Goal: Information Seeking & Learning: Check status

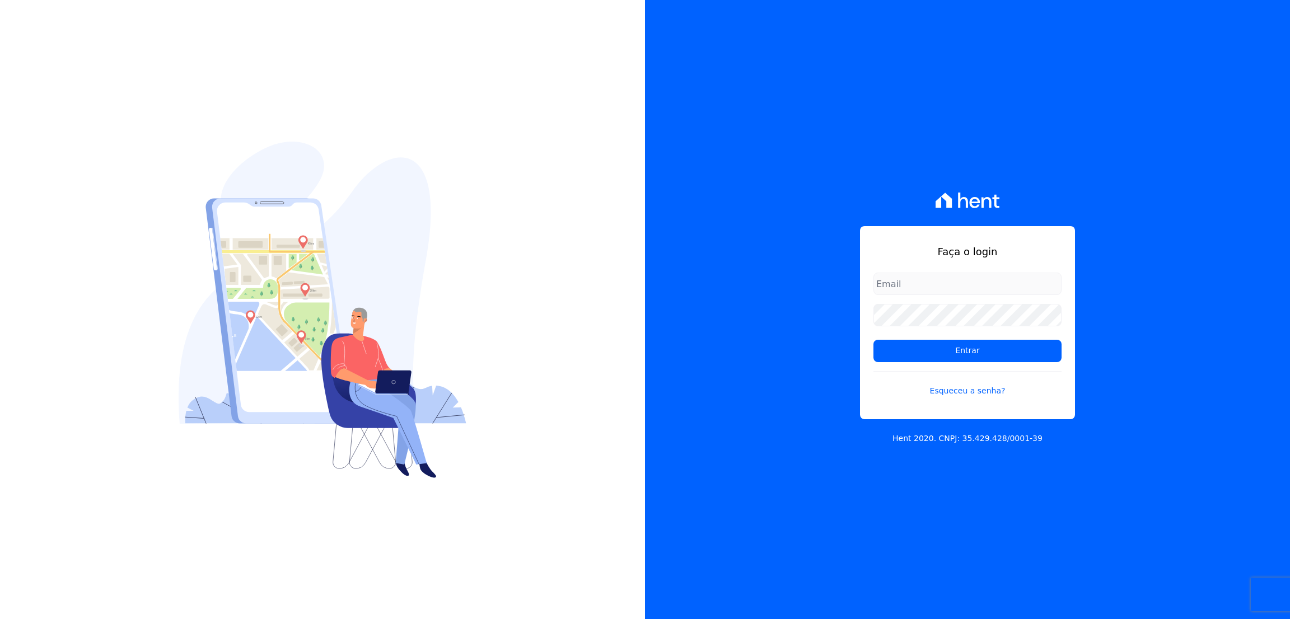
click at [1087, 352] on div "Faça o login Entrar Esqueceu a senha? Hent 2020. CNPJ: 35.429.428/0001-39" at bounding box center [967, 309] width 645 height 619
click at [939, 289] on input "email" at bounding box center [967, 284] width 188 height 22
type input "thiago@apiceincorporadora.com.br"
click at [873, 340] on input "Entrar" at bounding box center [967, 351] width 188 height 22
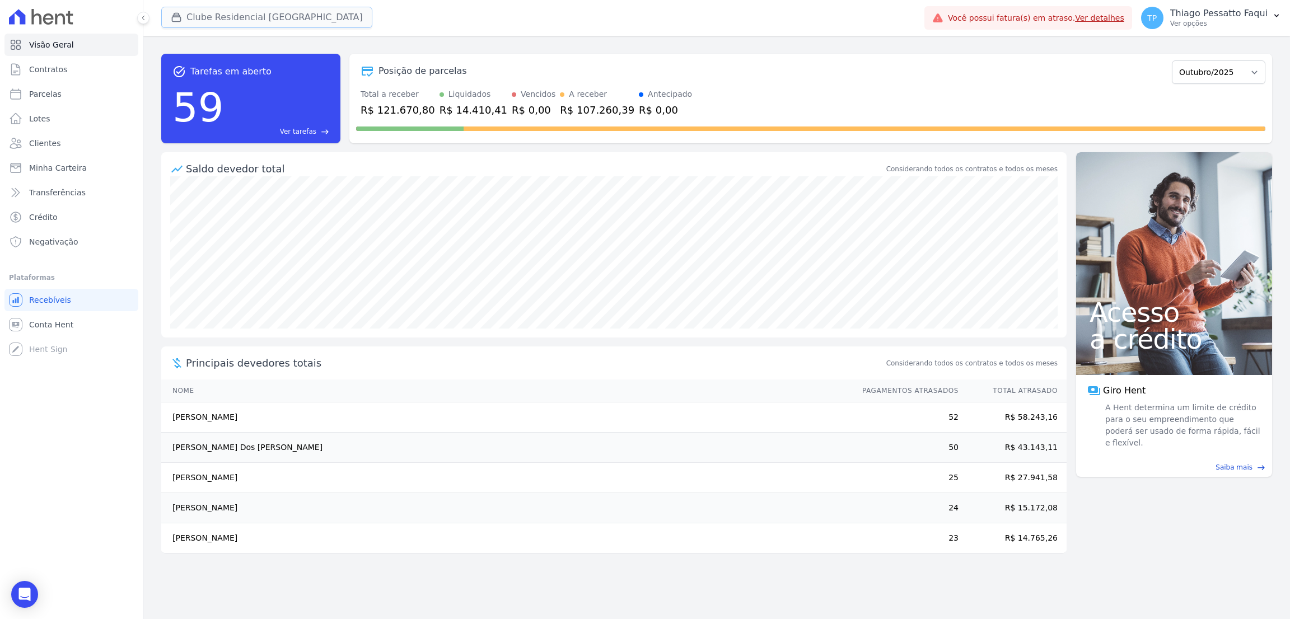
click at [184, 20] on div "button" at bounding box center [179, 17] width 16 height 11
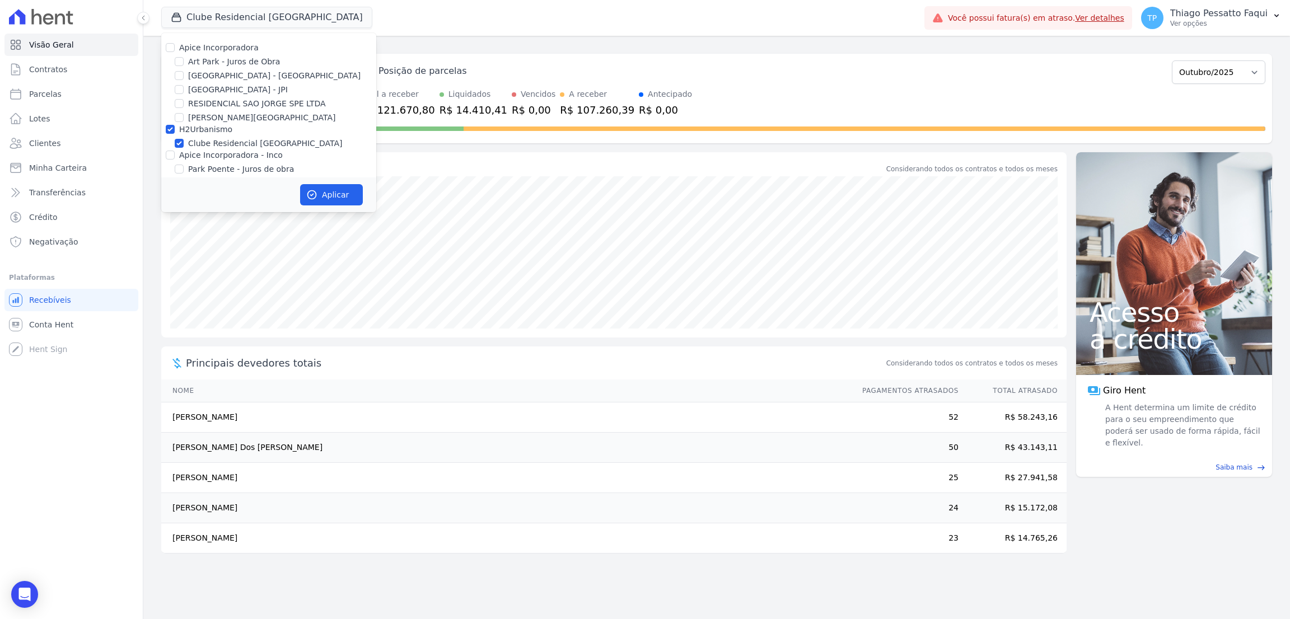
click at [207, 129] on label "H2Urbanismo" at bounding box center [205, 129] width 53 height 9
click at [175, 129] on input "H2Urbanismo" at bounding box center [170, 129] width 9 height 9
checkbox input "false"
click at [223, 78] on label "[GEOGRAPHIC_DATA] - [GEOGRAPHIC_DATA]" at bounding box center [274, 76] width 172 height 12
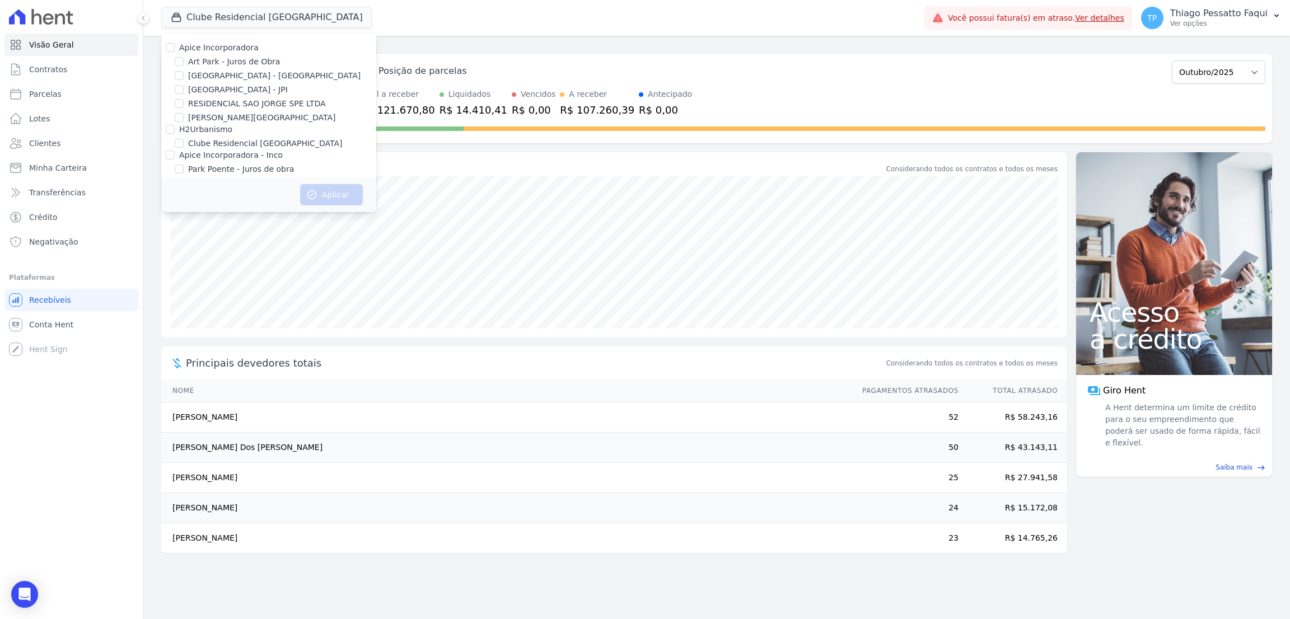
click at [184, 78] on input "[GEOGRAPHIC_DATA] - [GEOGRAPHIC_DATA]" at bounding box center [179, 75] width 9 height 9
checkbox input "true"
click at [330, 200] on button "Aplicar" at bounding box center [331, 194] width 63 height 21
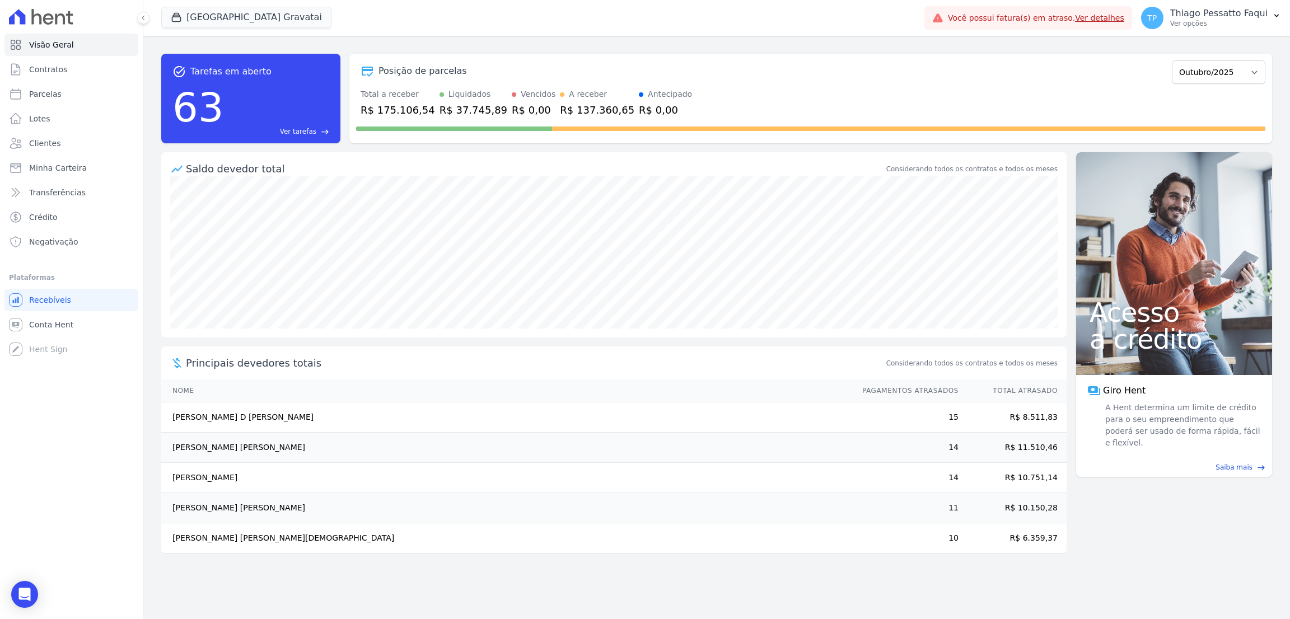
click at [230, 464] on td "Thiago Albuquerque Martins" at bounding box center [506, 478] width 690 height 30
click at [229, 481] on td "Thiago Albuquerque Martins" at bounding box center [506, 478] width 690 height 30
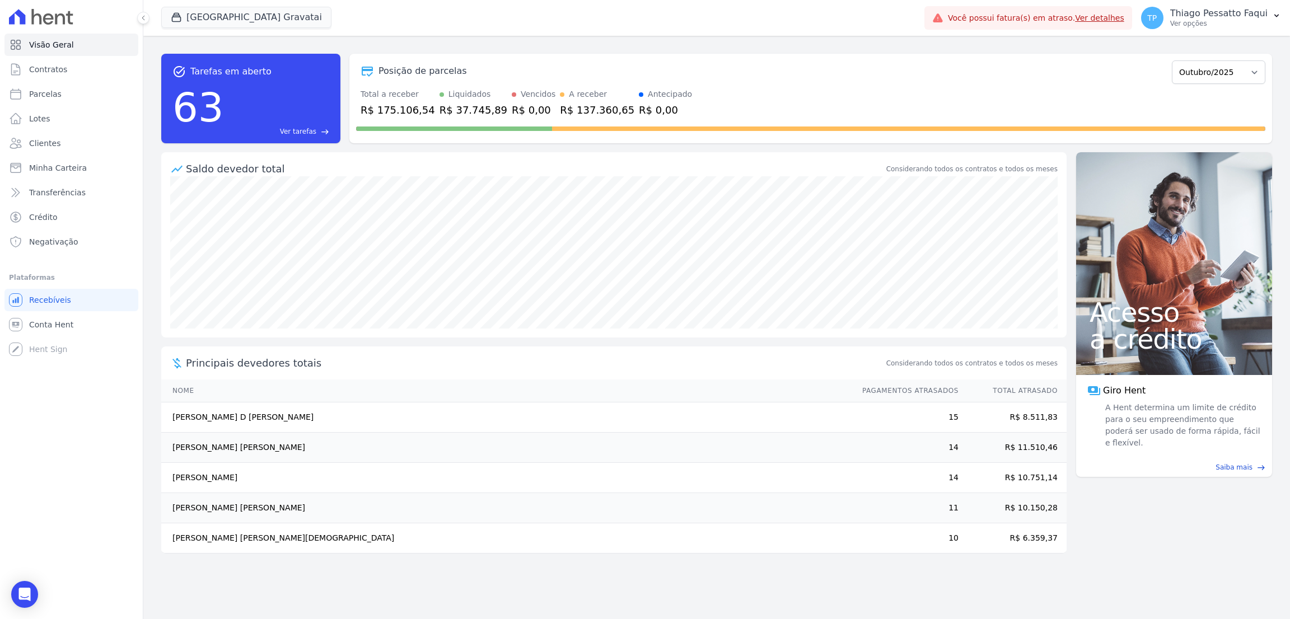
click at [1059, 481] on td "R$ 10.751,14" at bounding box center [1013, 478] width 108 height 30
click at [223, 487] on td "Thiago Albuquerque Martins" at bounding box center [506, 478] width 690 height 30
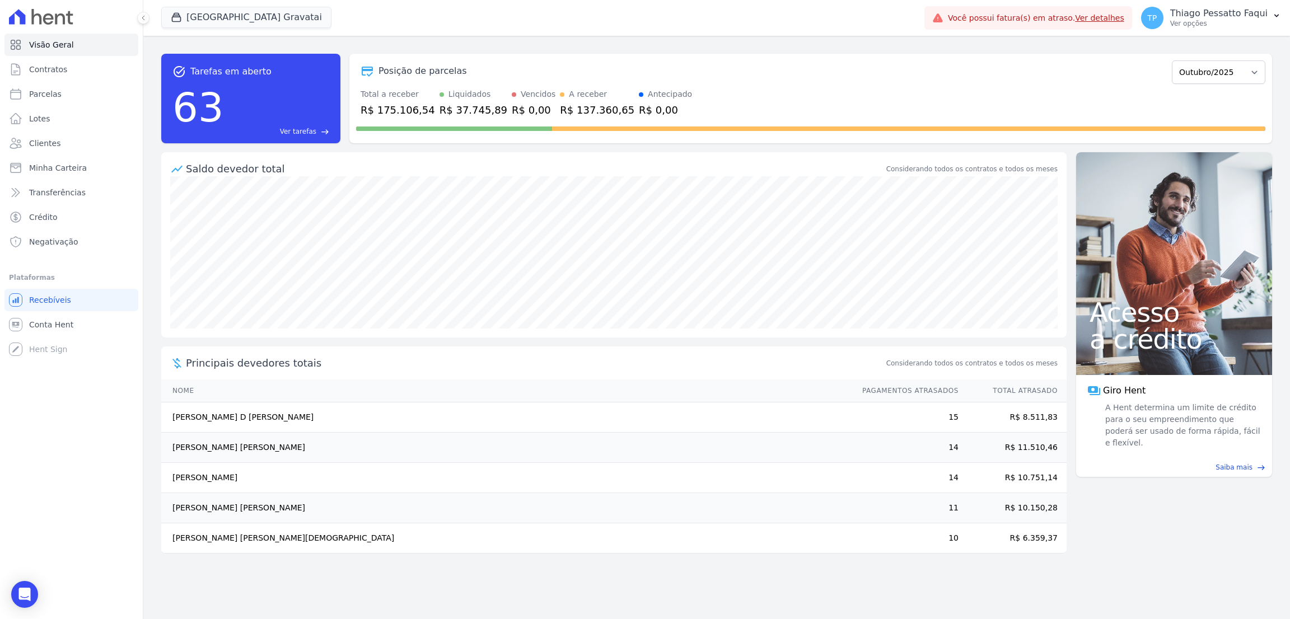
click at [223, 487] on td "Thiago Albuquerque Martins" at bounding box center [506, 478] width 690 height 30
click at [63, 87] on link "Parcelas" at bounding box center [71, 94] width 134 height 22
select select
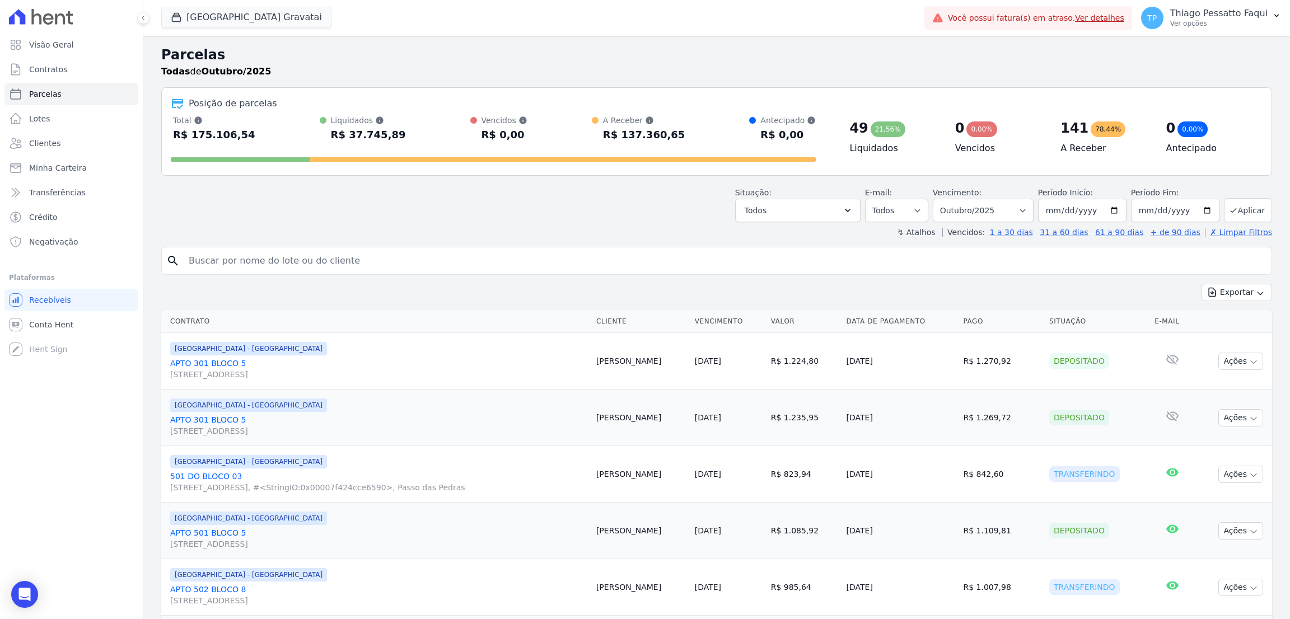
click at [371, 177] on header "Parcelas Todas de Outubro/2025 Posição de parcelas Total Soma das parcelas paga…" at bounding box center [716, 141] width 1111 height 193
click at [352, 261] on input "search" at bounding box center [724, 261] width 1085 height 22
click at [338, 272] on input "search" at bounding box center [724, 261] width 1085 height 22
type input "thiago"
select select
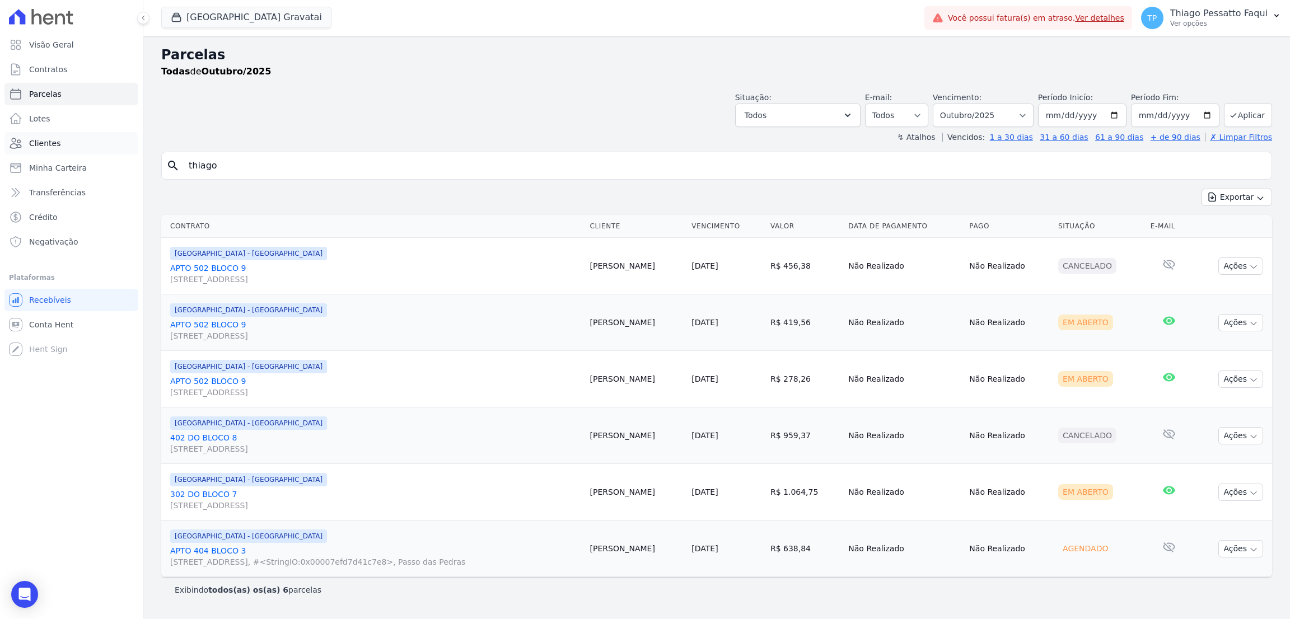
click at [67, 135] on link "Clientes" at bounding box center [71, 143] width 134 height 22
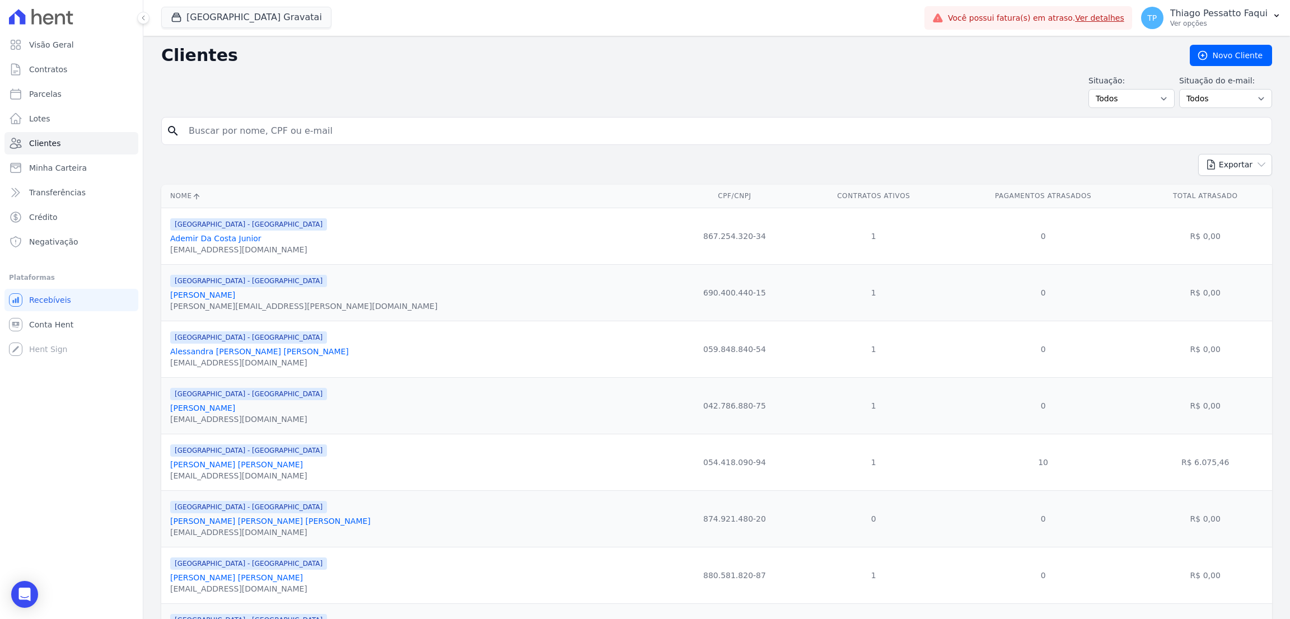
click at [288, 139] on input "search" at bounding box center [724, 131] width 1085 height 22
type input "thiago albu"
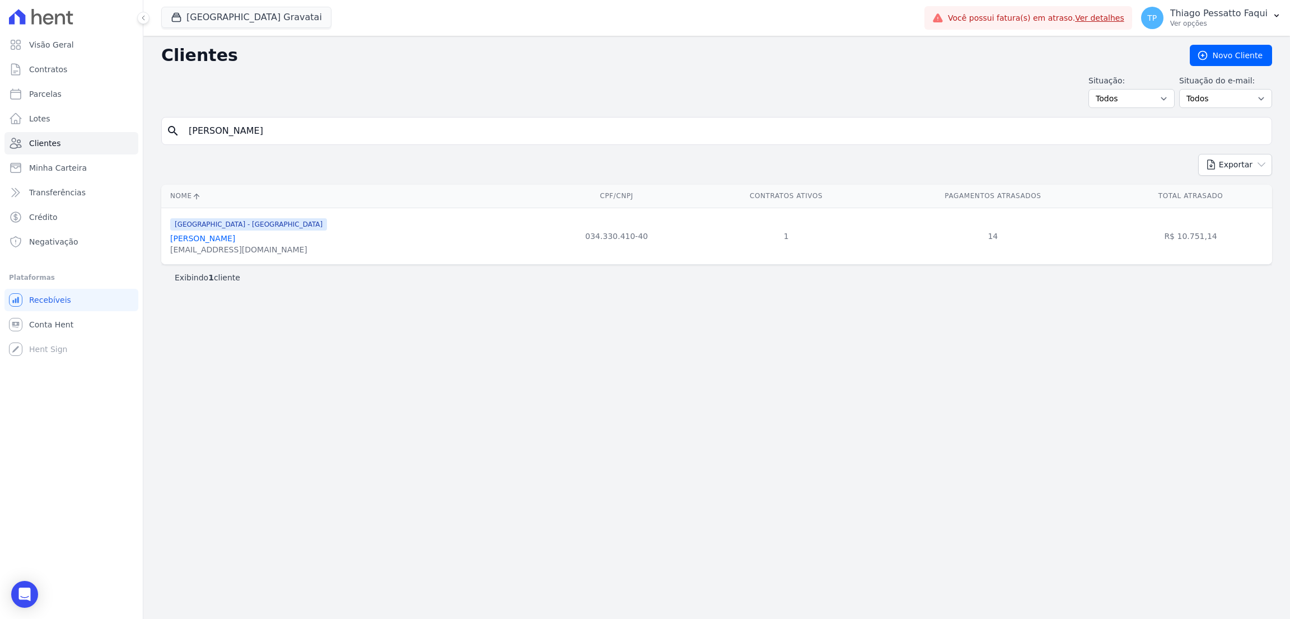
click at [442, 137] on input "thiago albu" at bounding box center [724, 131] width 1085 height 22
type input "felipe klanh"
click at [340, 138] on input "felipe klanh" at bounding box center [724, 131] width 1085 height 22
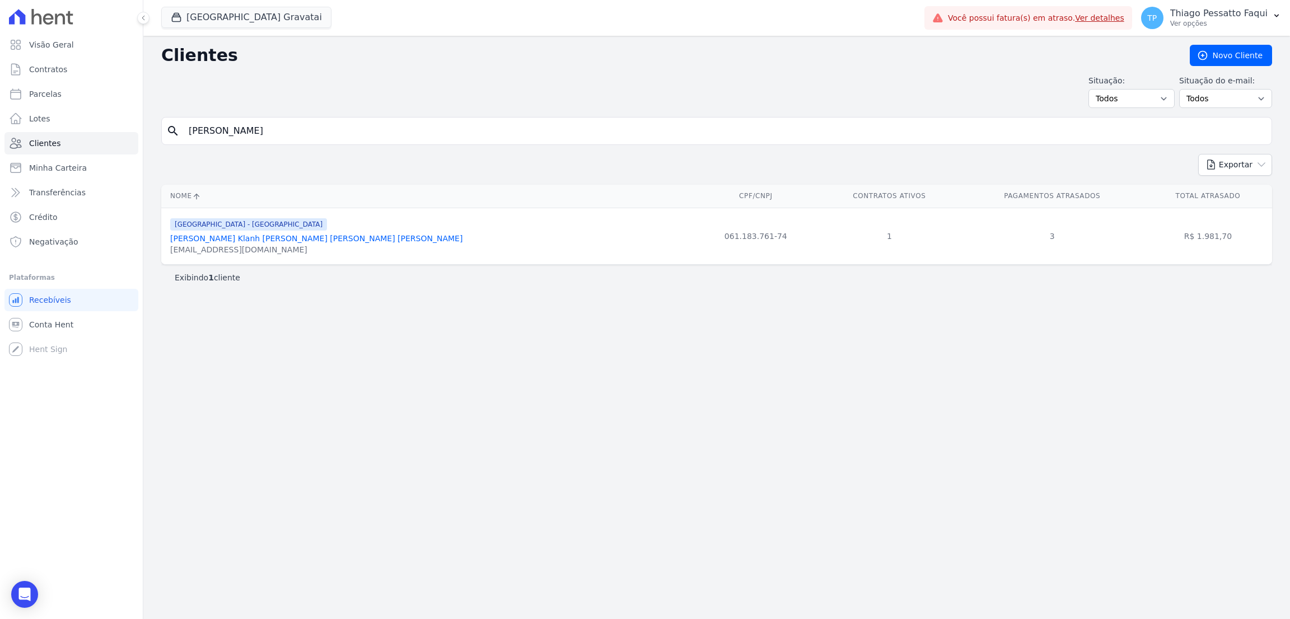
click at [339, 135] on input "felipe klanh" at bounding box center [724, 131] width 1085 height 22
type input "f"
type input "franciele"
click at [339, 135] on input "franciele" at bounding box center [724, 131] width 1085 height 22
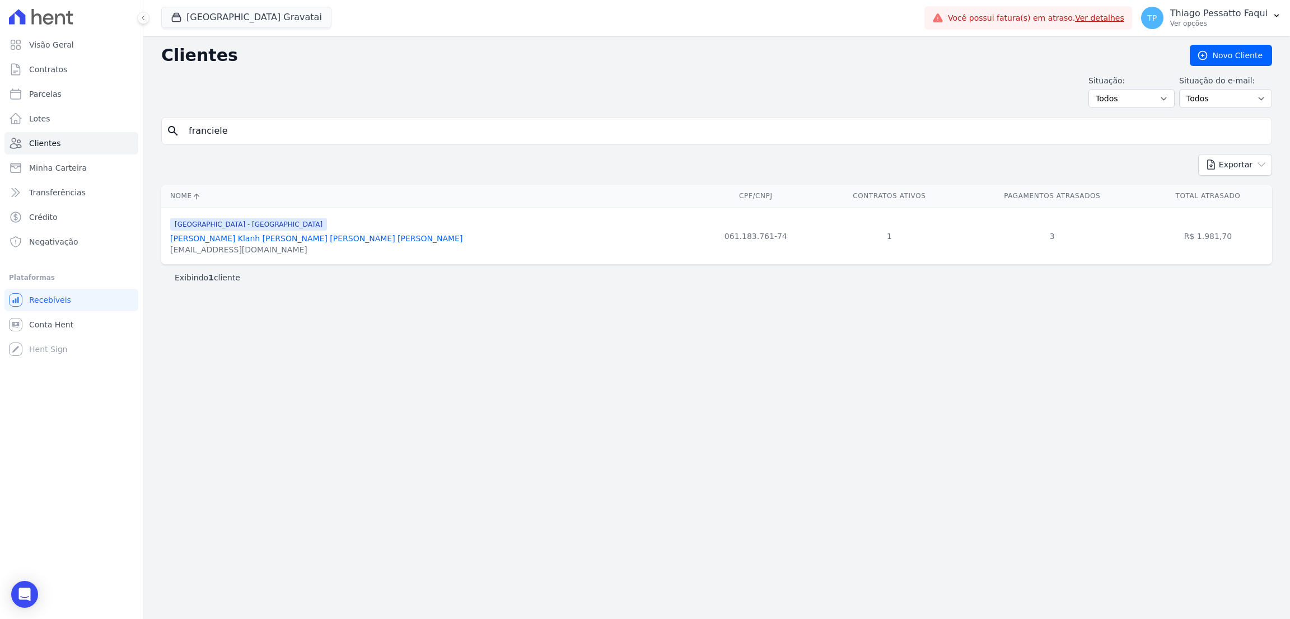
click at [339, 135] on input "franciele" at bounding box center [724, 131] width 1085 height 22
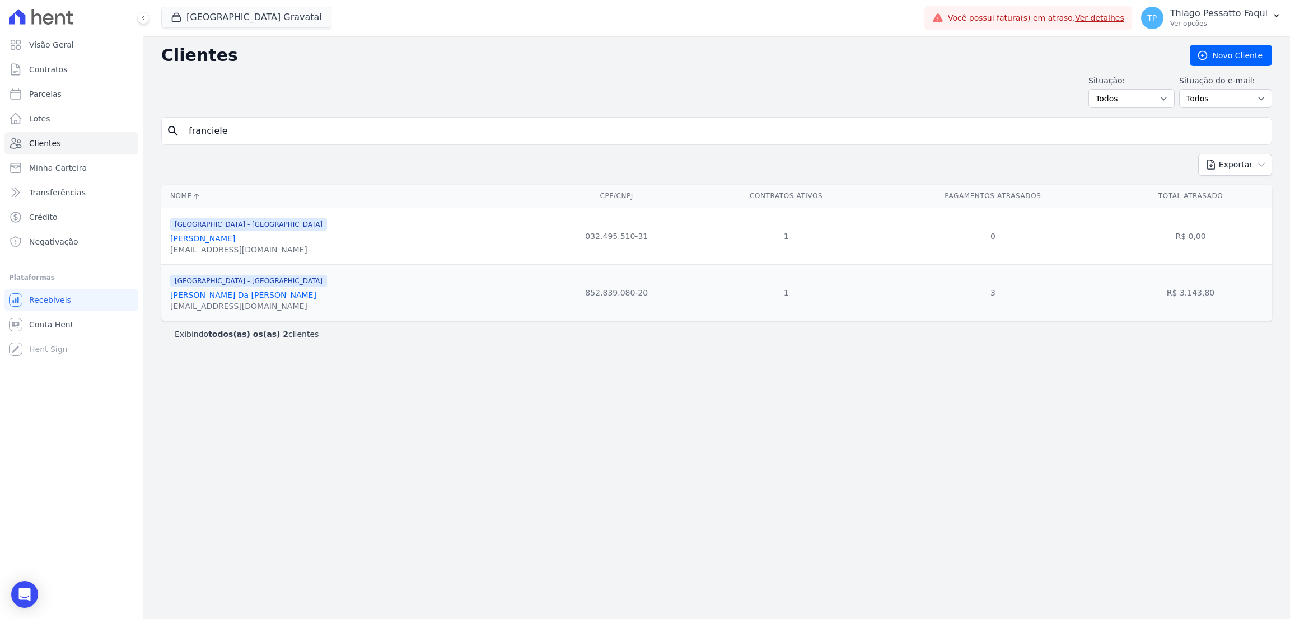
click at [339, 135] on input "franciele" at bounding box center [724, 131] width 1085 height 22
type input "jose luis"
click at [303, 138] on input "jose luis" at bounding box center [724, 131] width 1085 height 22
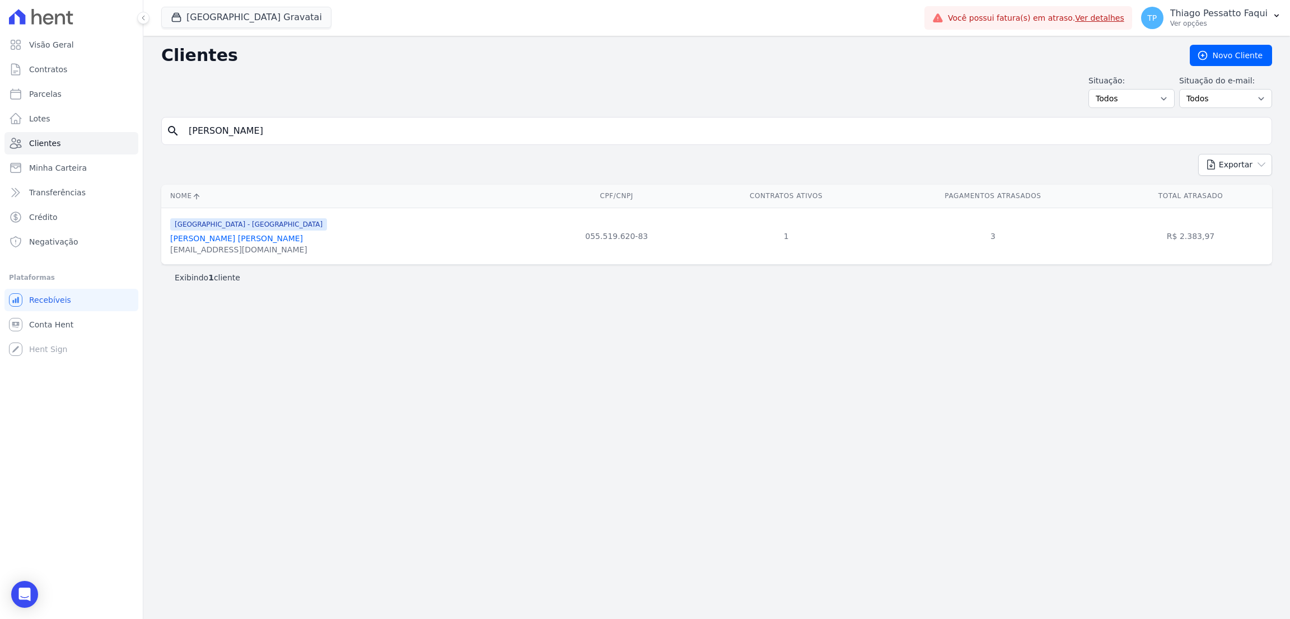
click at [303, 138] on input "jose luis" at bounding box center [724, 131] width 1085 height 22
type input "deise"
click at [345, 139] on input "deise" at bounding box center [724, 131] width 1085 height 22
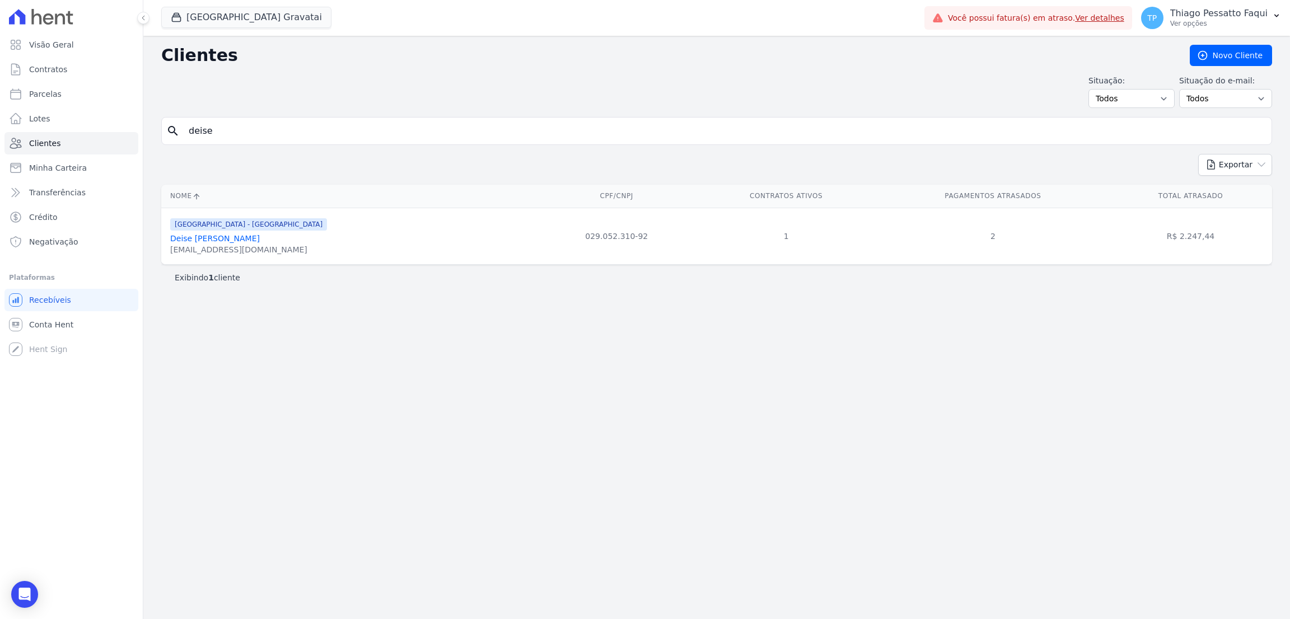
click at [345, 139] on input "deise" at bounding box center [724, 131] width 1085 height 22
type input "fabiane"
click at [420, 125] on input "fabiane" at bounding box center [724, 131] width 1085 height 22
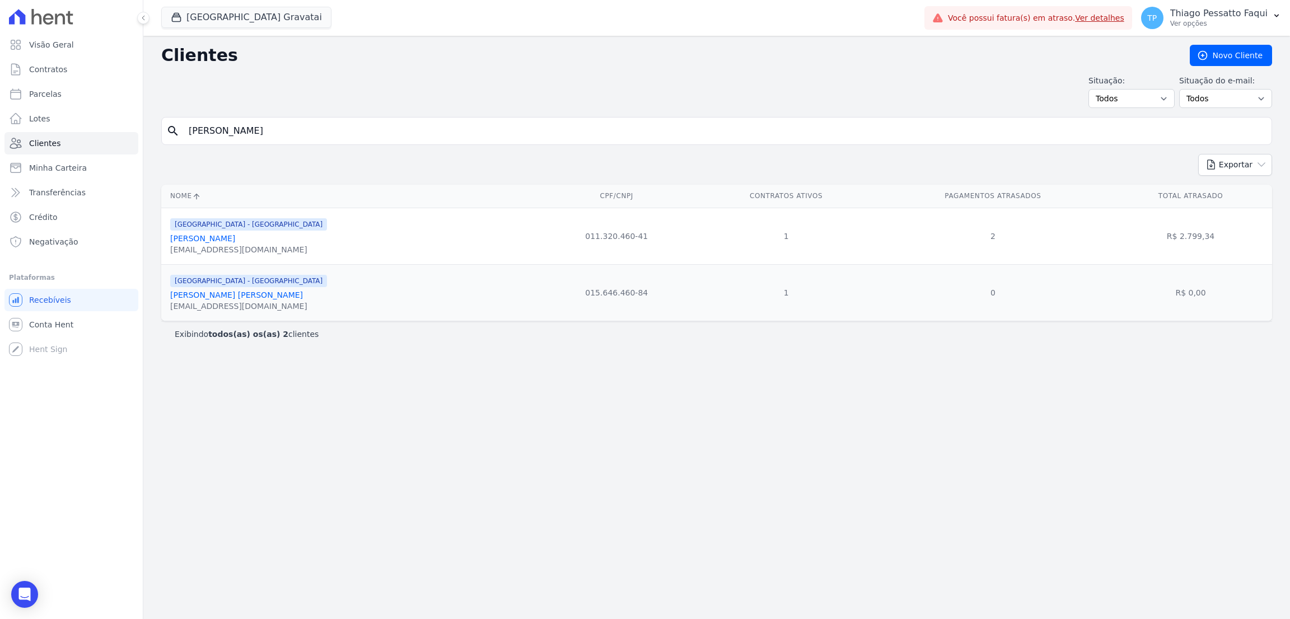
type input "augusto cesar"
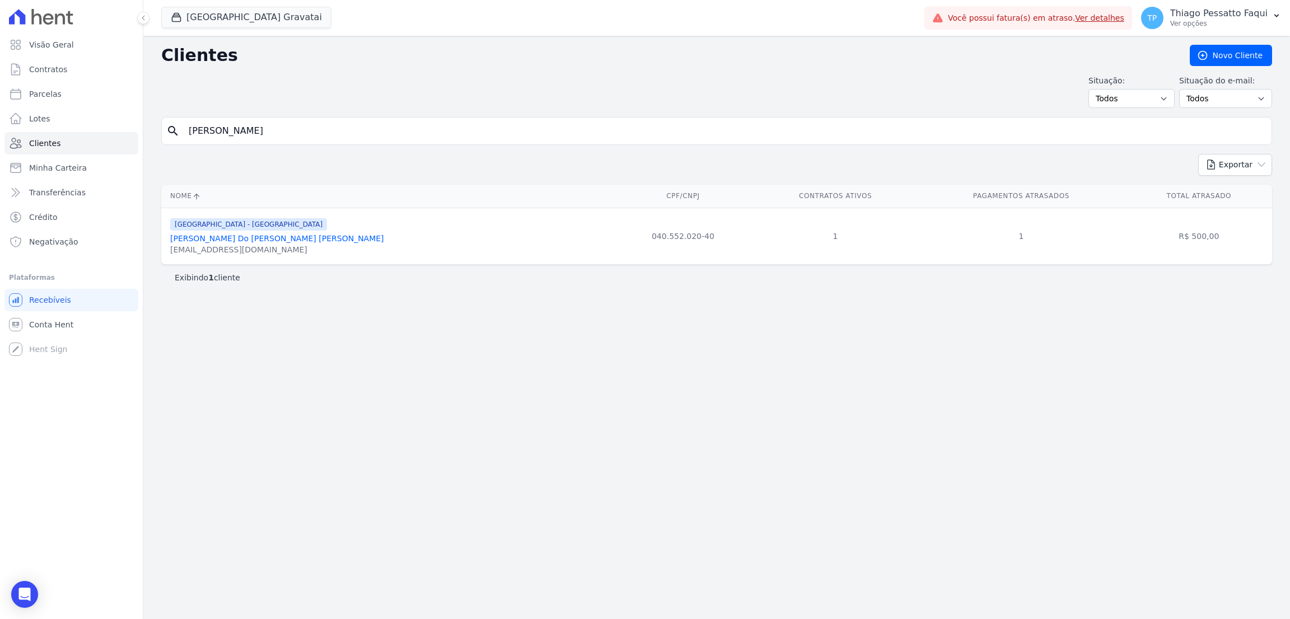
click at [335, 126] on input "augusto cesar" at bounding box center [724, 131] width 1085 height 22
type input "lucas eduardo"
click at [385, 124] on input "lucas eduardo" at bounding box center [724, 131] width 1085 height 22
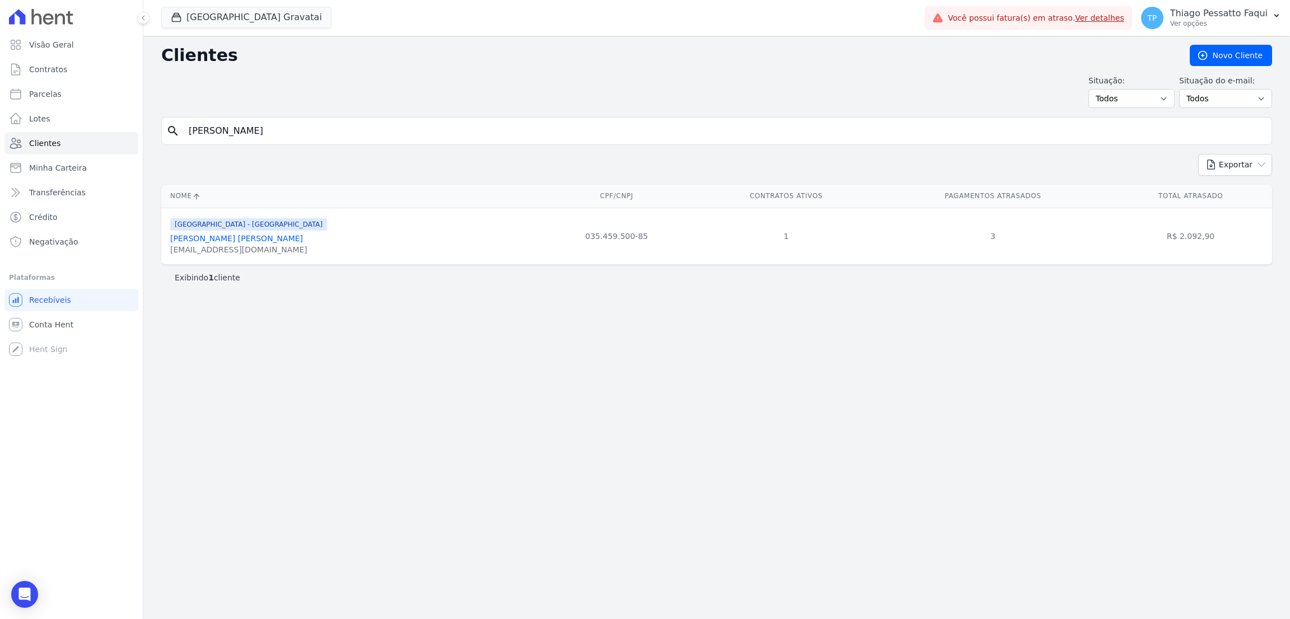
click at [385, 124] on input "lucas eduardo" at bounding box center [724, 131] width 1085 height 22
type input "bruna caroline"
click at [305, 132] on input "bruna caroline" at bounding box center [724, 131] width 1085 height 22
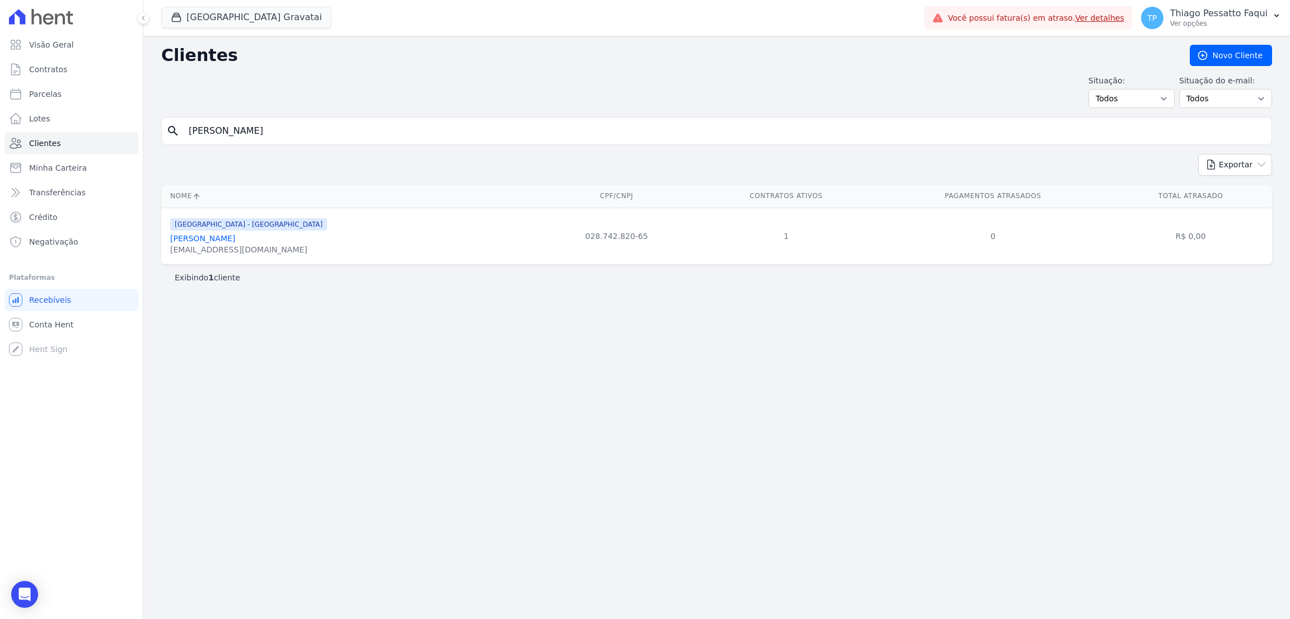
click at [305, 132] on input "bruna caroline" at bounding box center [724, 131] width 1085 height 22
click at [300, 110] on div "Clientes Novo Cliente Situação: Todos Adimplentes Inadimplentes Situação do e-m…" at bounding box center [716, 327] width 1147 height 583
click at [294, 128] on input "bruna caroline" at bounding box center [724, 131] width 1085 height 22
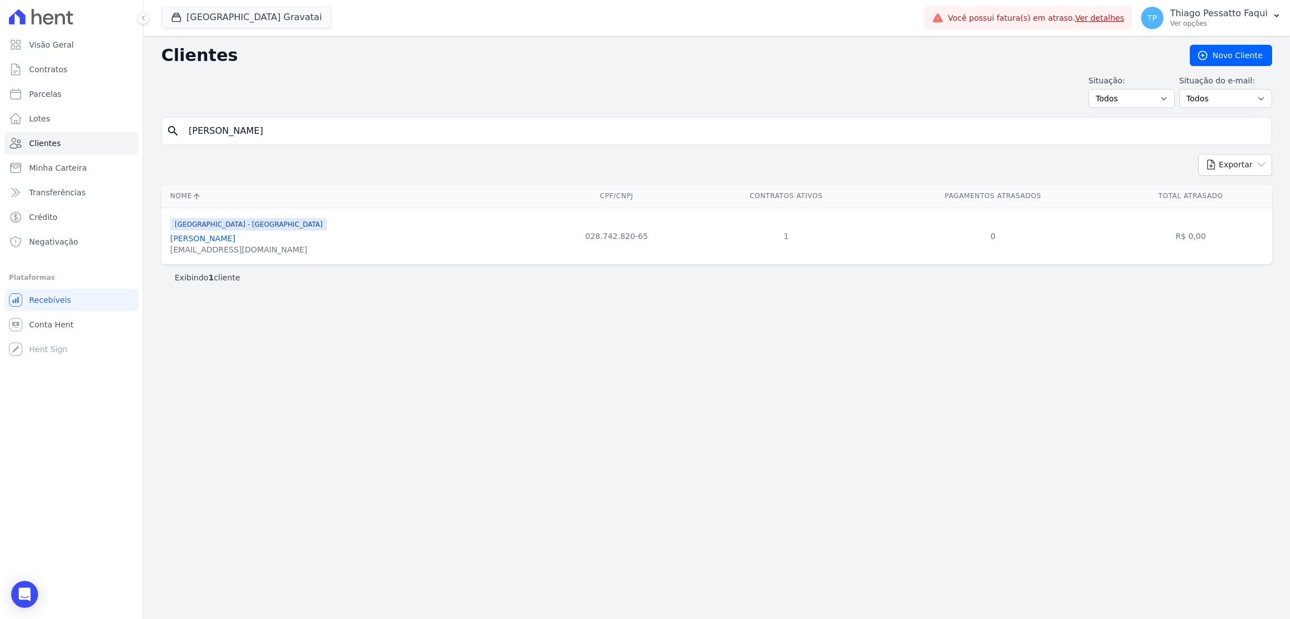
type input "bruna chaves"
click at [318, 135] on input "bruna chaves" at bounding box center [724, 131] width 1085 height 22
type input "debora"
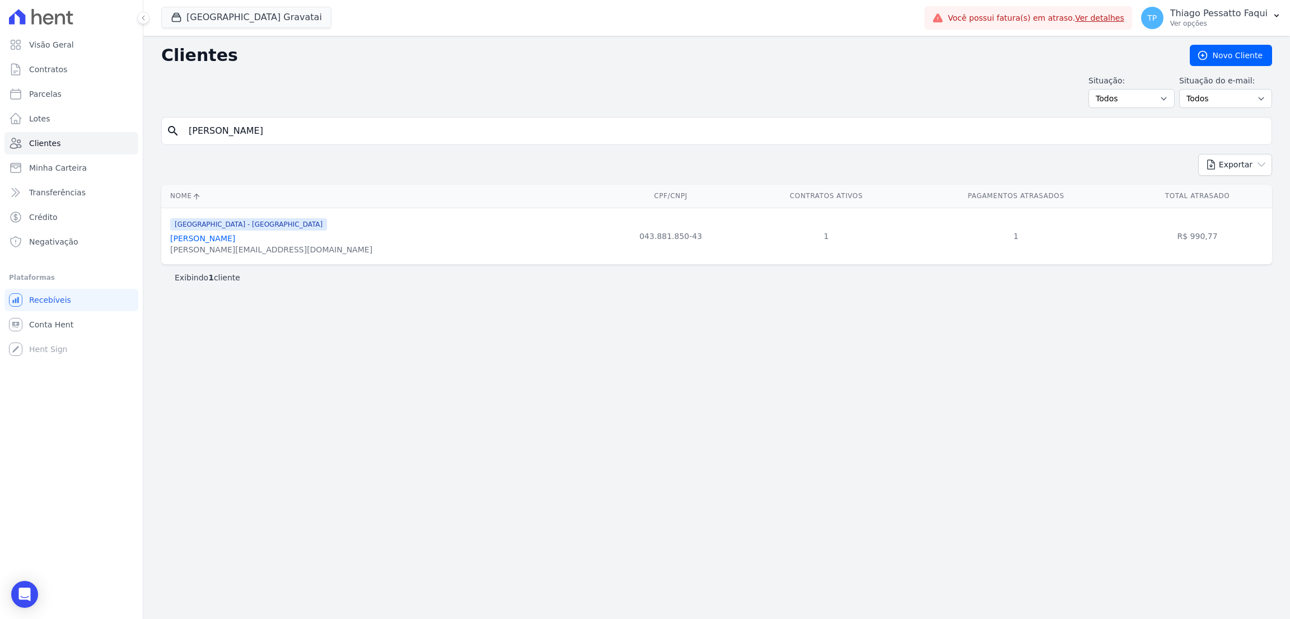
click at [343, 146] on form "search debora" at bounding box center [716, 135] width 1111 height 37
click at [342, 141] on input "debora" at bounding box center [724, 131] width 1085 height 22
type input "g"
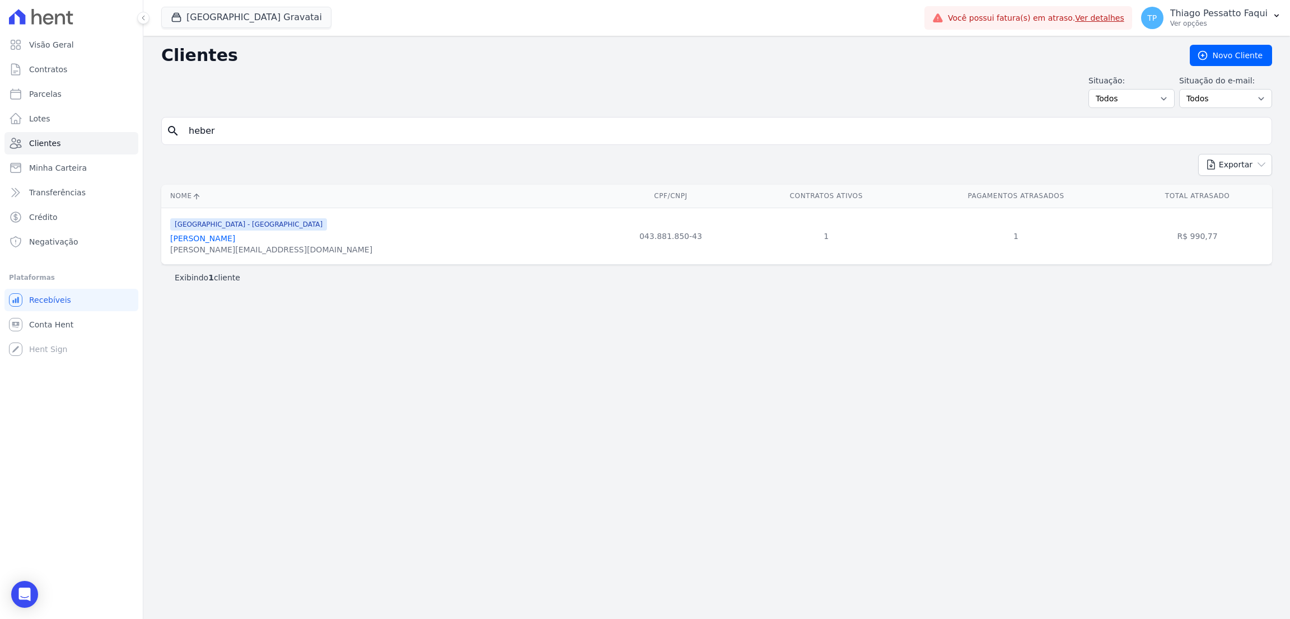
type input "heber"
click at [372, 128] on input "heber" at bounding box center [724, 131] width 1085 height 22
click at [369, 127] on input "heber" at bounding box center [724, 131] width 1085 height 22
type input "juan"
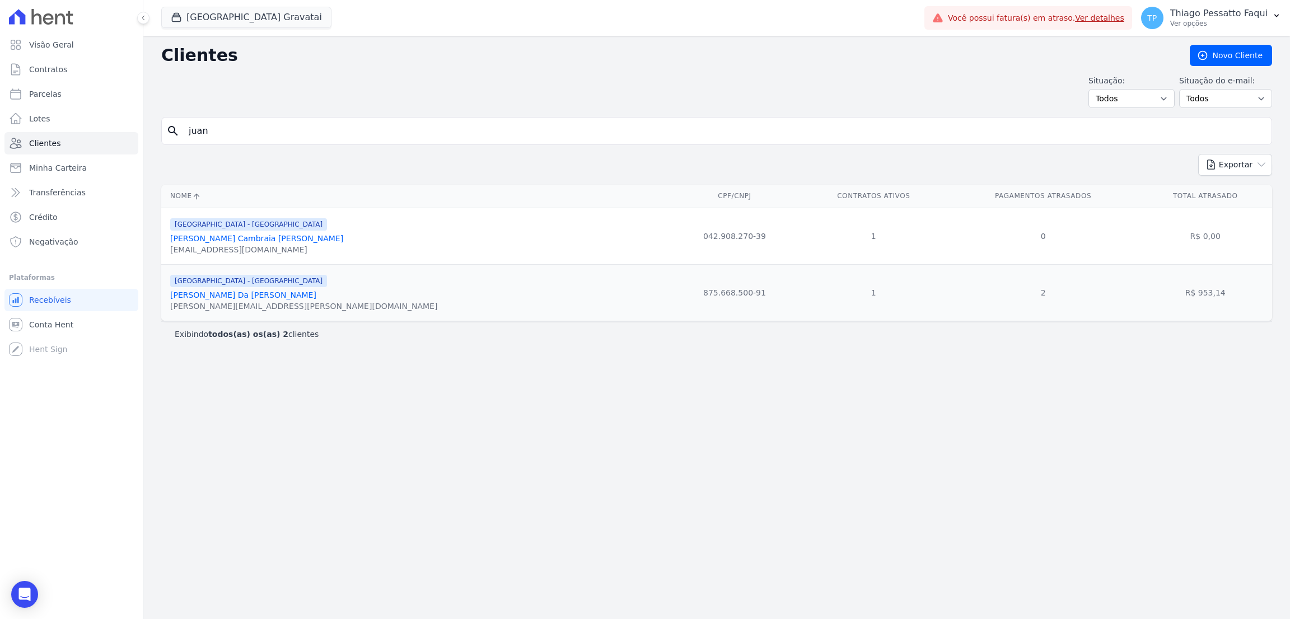
click at [306, 128] on input "juan" at bounding box center [724, 131] width 1085 height 22
type input "karina"
click at [246, 142] on input "karina" at bounding box center [724, 131] width 1085 height 22
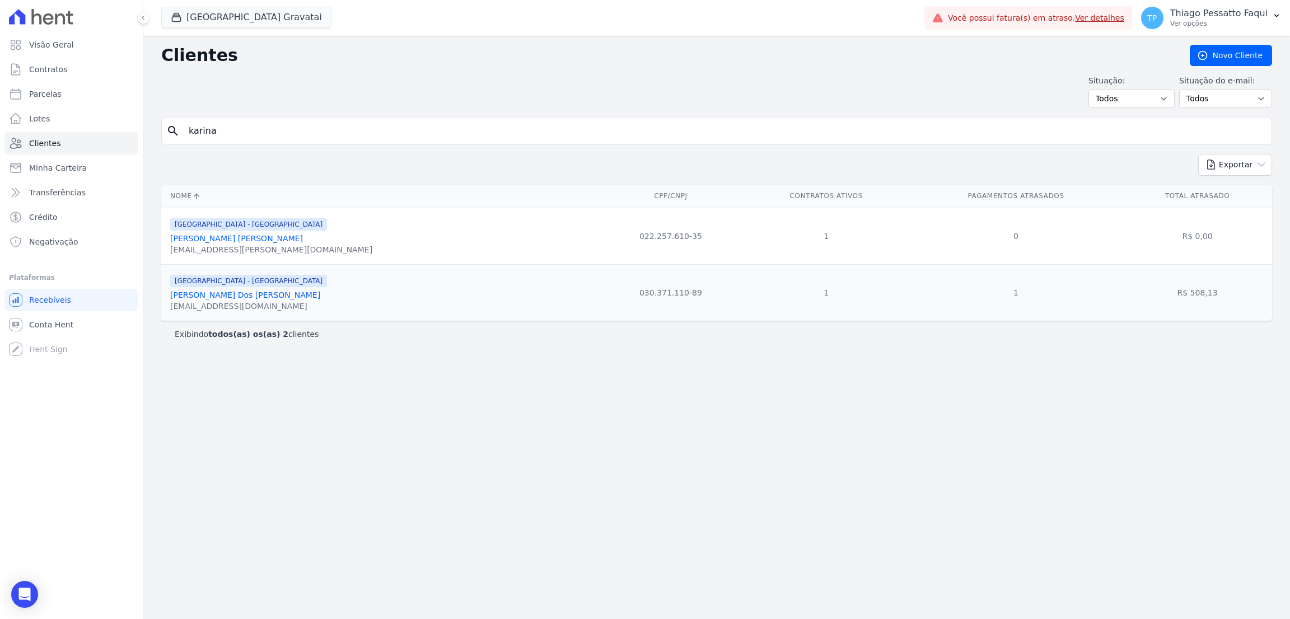
click at [246, 142] on input "karina" at bounding box center [724, 131] width 1085 height 22
type input "matheus ale"
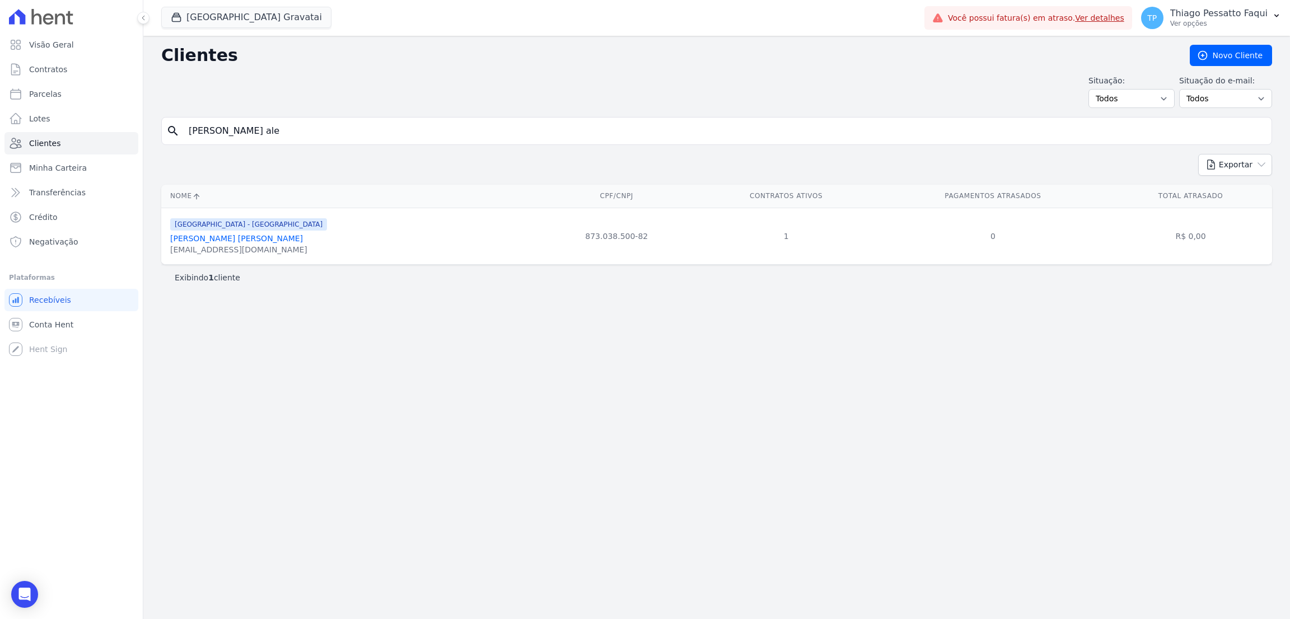
click at [300, 134] on input "matheus ale" at bounding box center [724, 131] width 1085 height 22
type input "vitória"
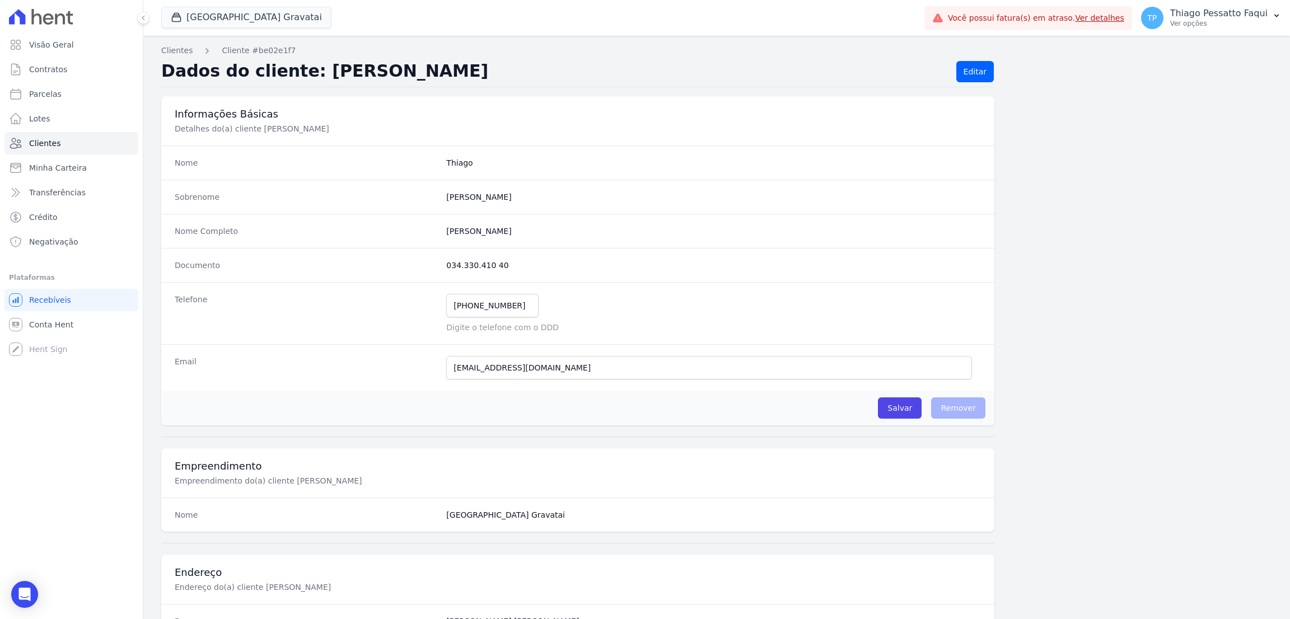
click at [660, 125] on div "Informações Básicas Detalhes do(a) cliente Thiago Albuquerque Martins" at bounding box center [577, 120] width 833 height 49
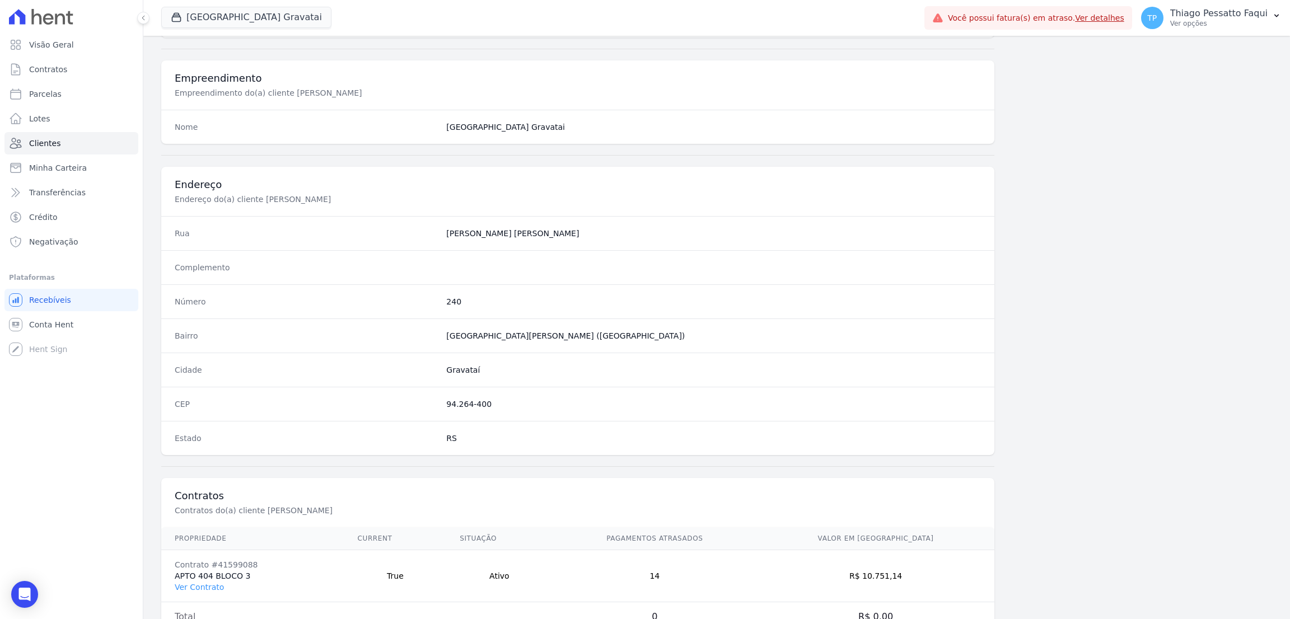
scroll to position [431, 0]
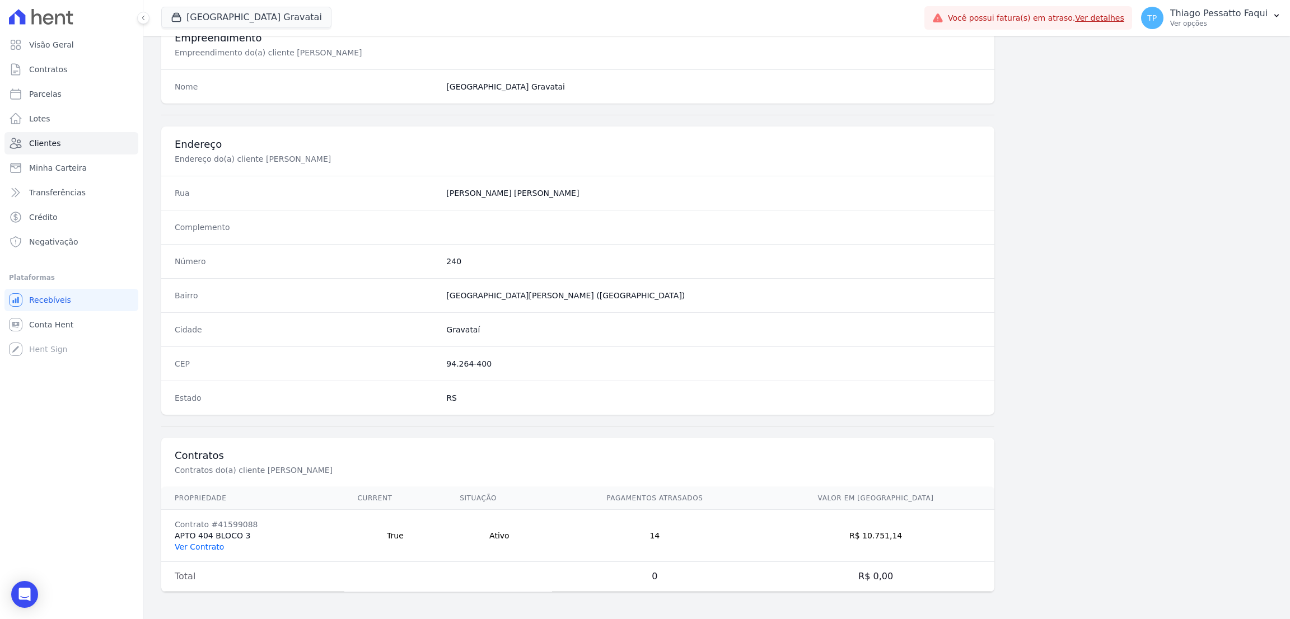
click at [204, 550] on link "Ver Contrato" at bounding box center [199, 547] width 49 height 9
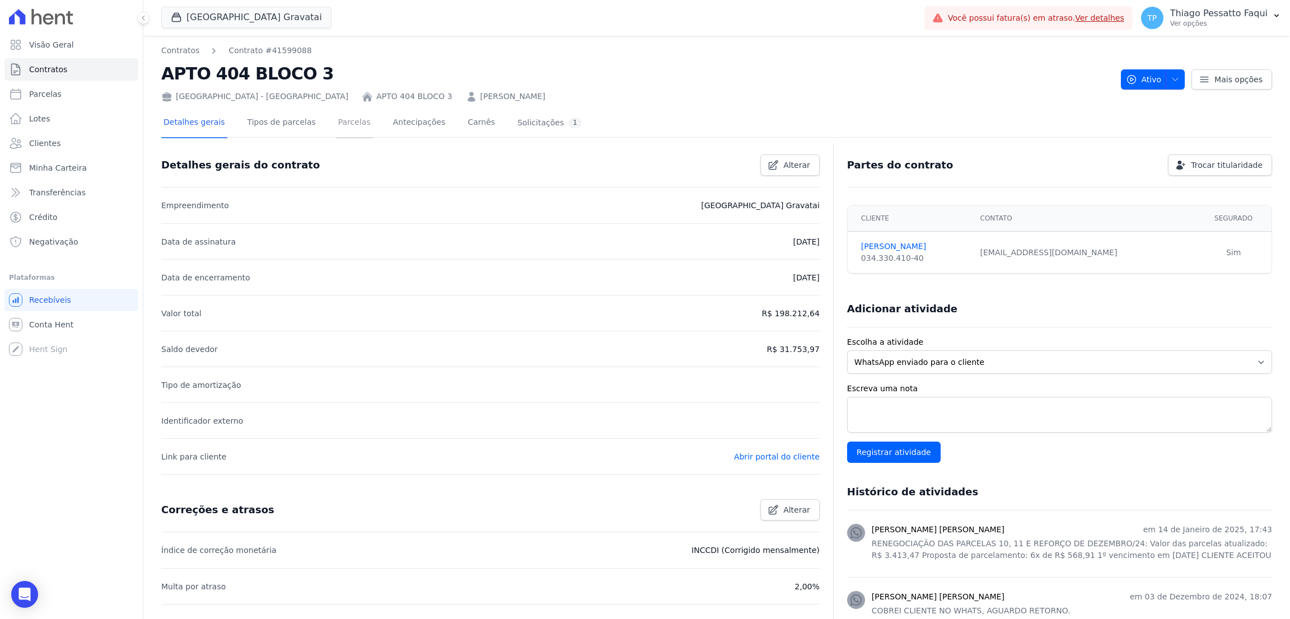
click at [337, 123] on link "Parcelas" at bounding box center [354, 124] width 37 height 30
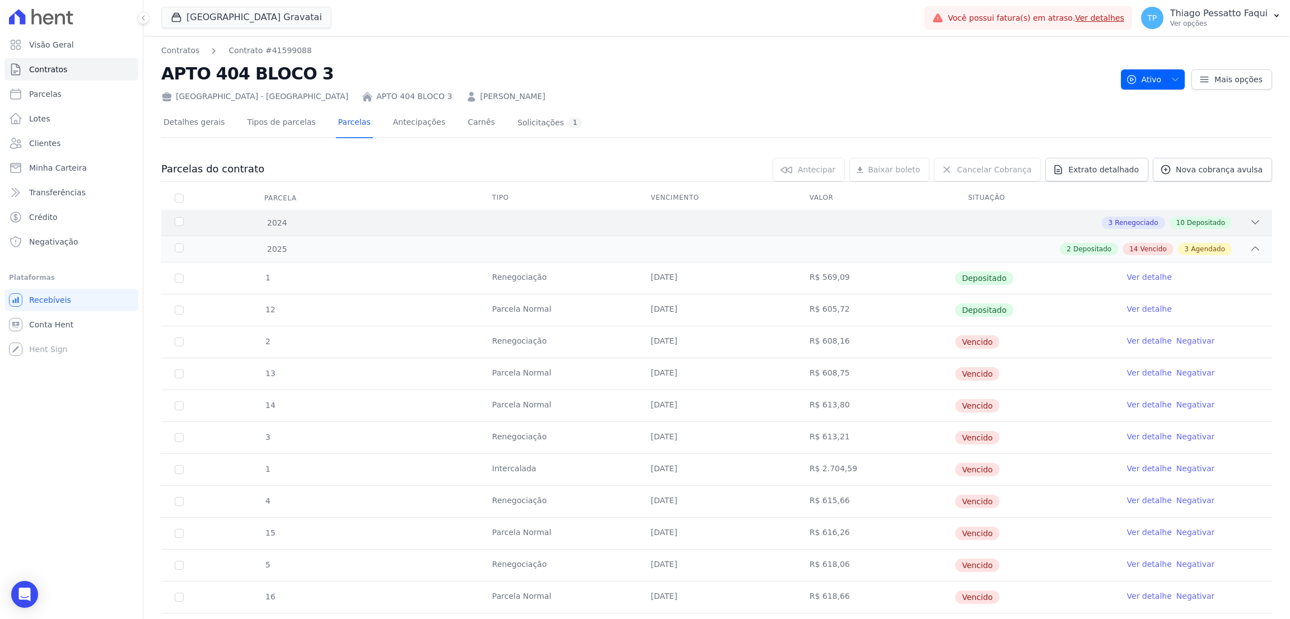
click at [717, 230] on div "2024 3 Renegociado 10 Depositado" at bounding box center [716, 223] width 1111 height 26
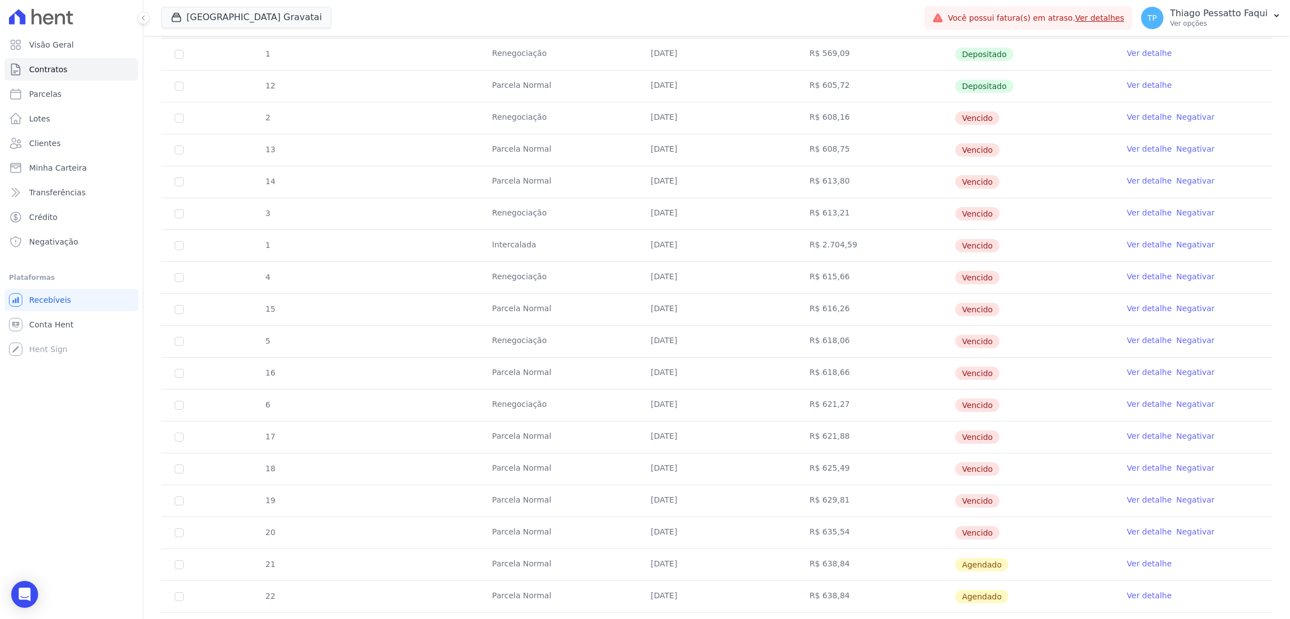
scroll to position [779, 0]
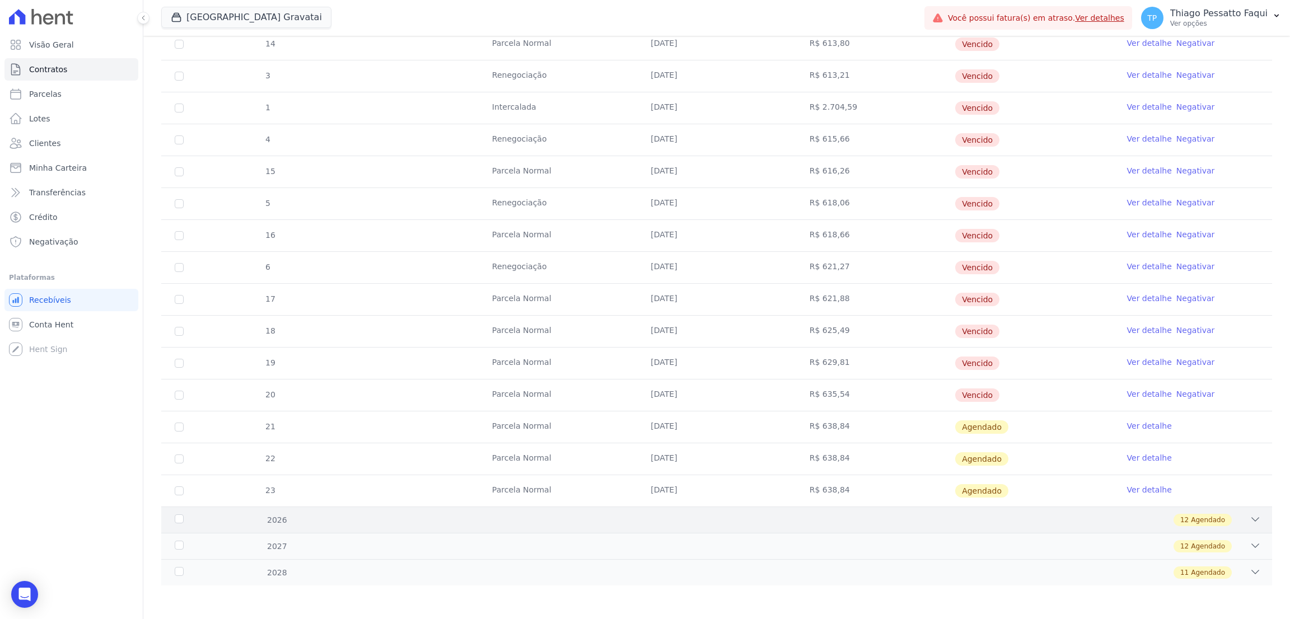
click at [427, 529] on div "2026 12 Agendado" at bounding box center [716, 520] width 1111 height 26
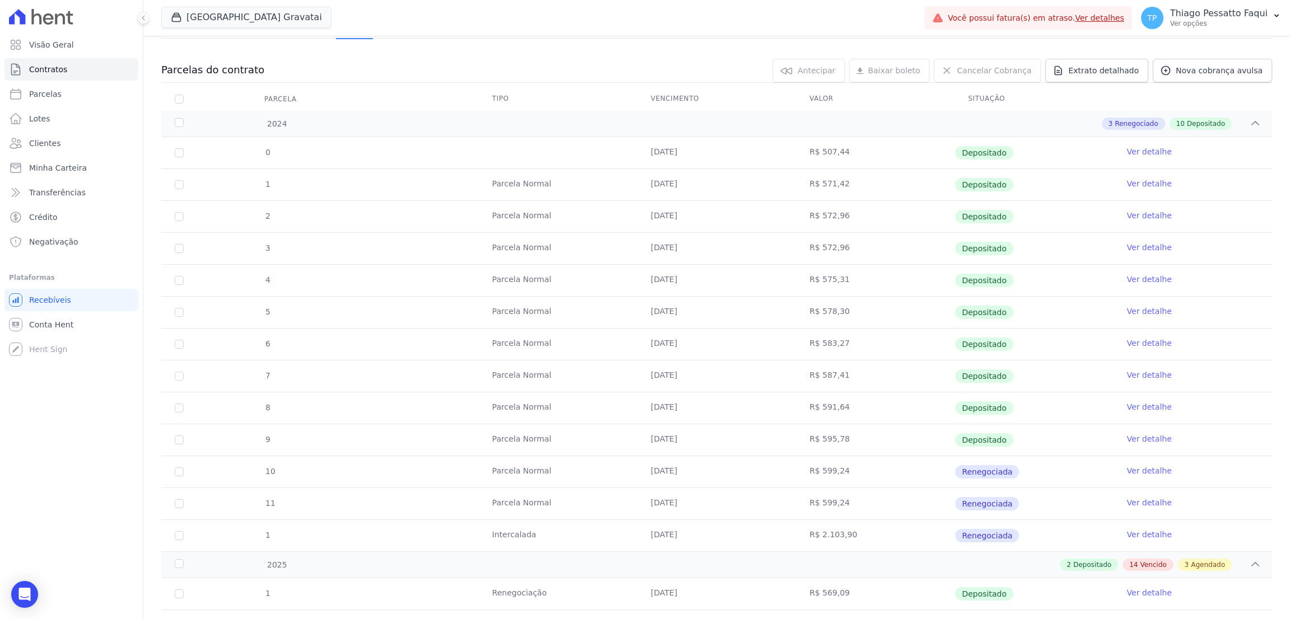
scroll to position [0, 0]
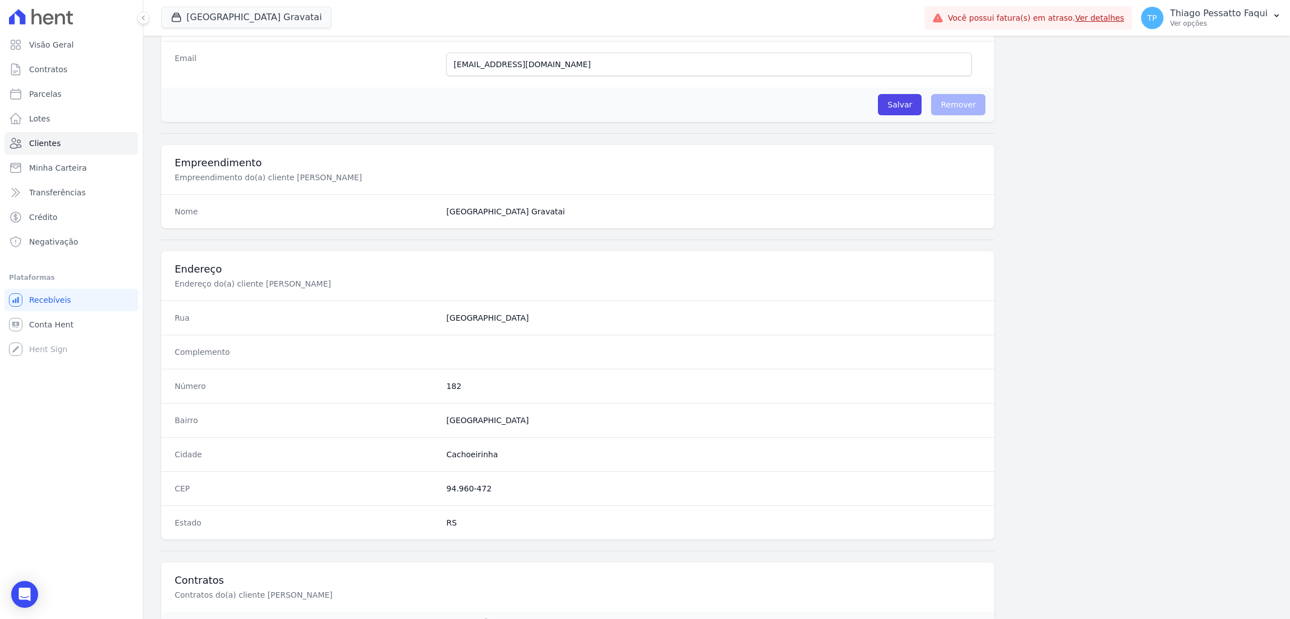
scroll to position [431, 0]
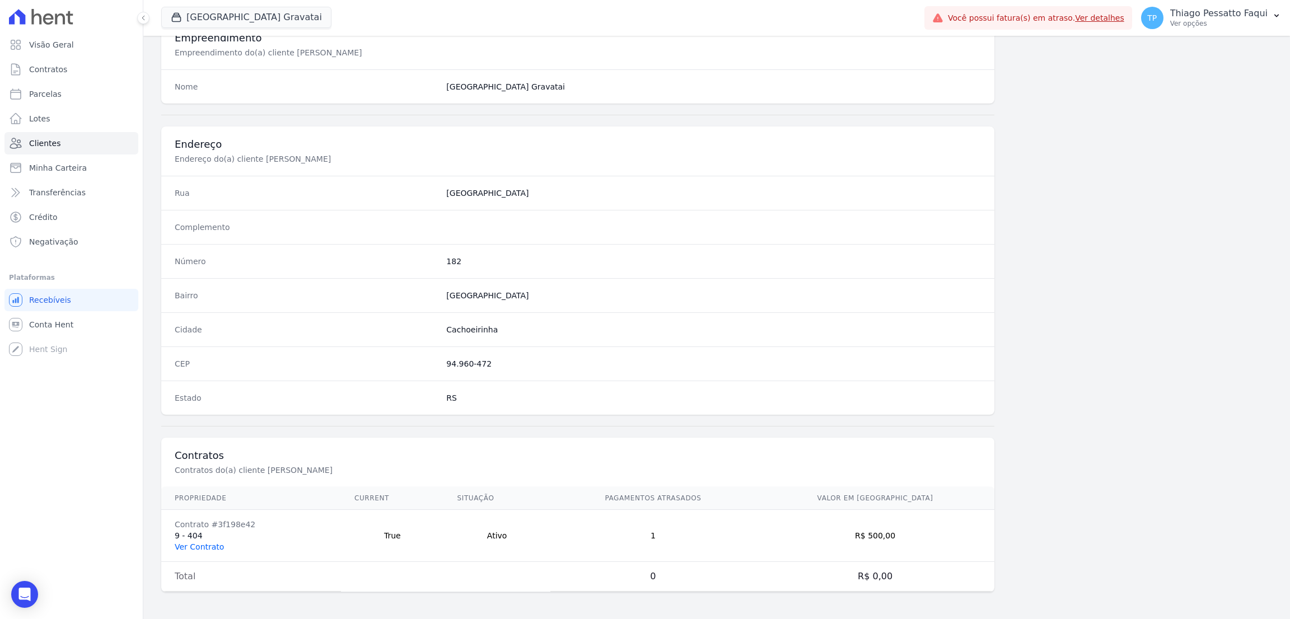
click at [213, 545] on link "Ver Contrato" at bounding box center [199, 547] width 49 height 9
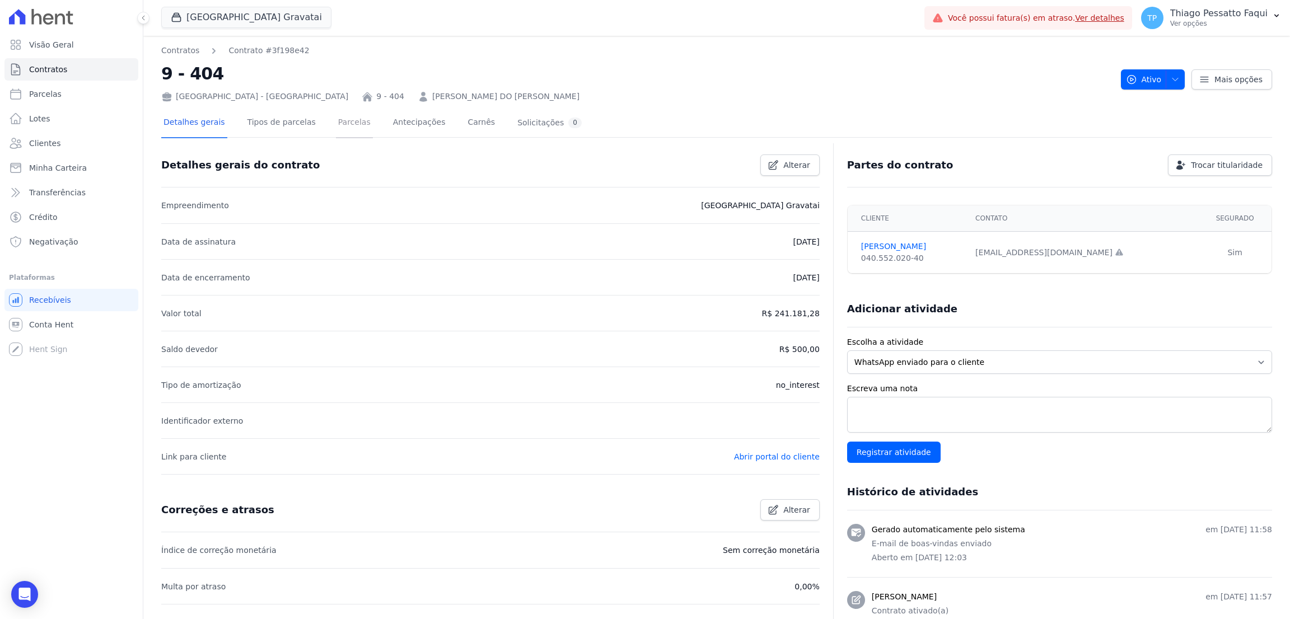
click at [347, 123] on link "Parcelas" at bounding box center [354, 124] width 37 height 30
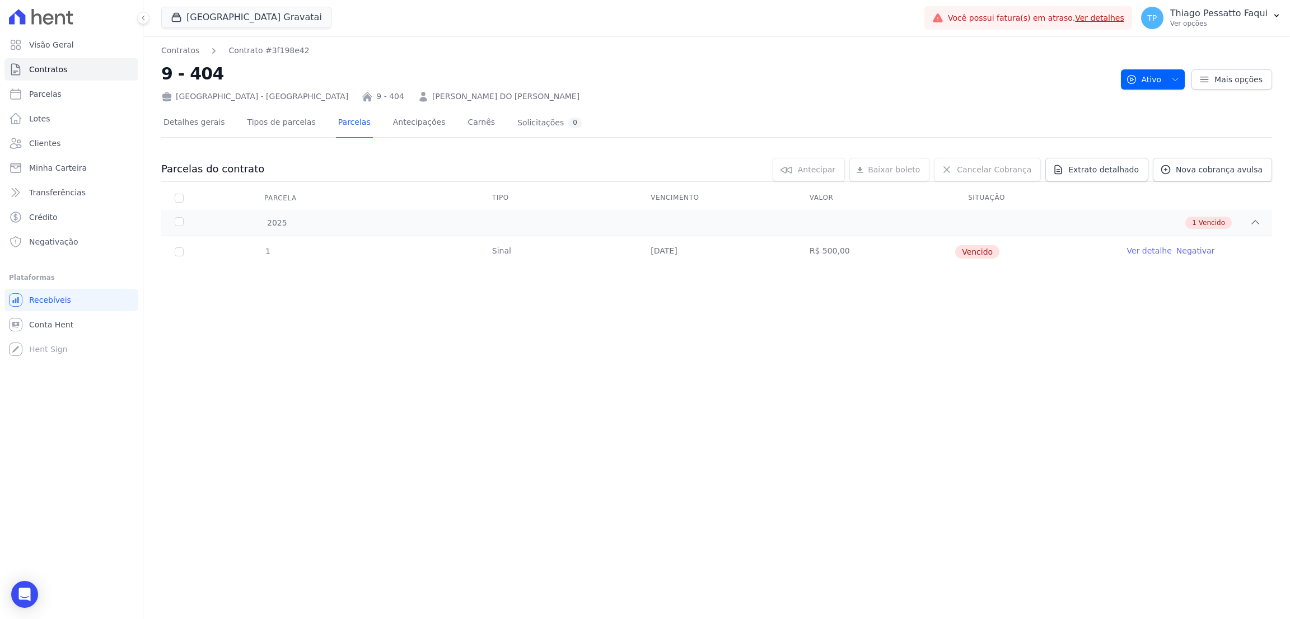
click at [781, 317] on div "Contratos Contrato #3f198e42 9 - 404 [GEOGRAPHIC_DATA] - [GEOGRAPHIC_DATA] 9 - …" at bounding box center [716, 327] width 1147 height 583
click at [765, 365] on div "Contratos Contrato #3f198e42 9 - 404 [GEOGRAPHIC_DATA] - [GEOGRAPHIC_DATA] 9 - …" at bounding box center [716, 327] width 1147 height 583
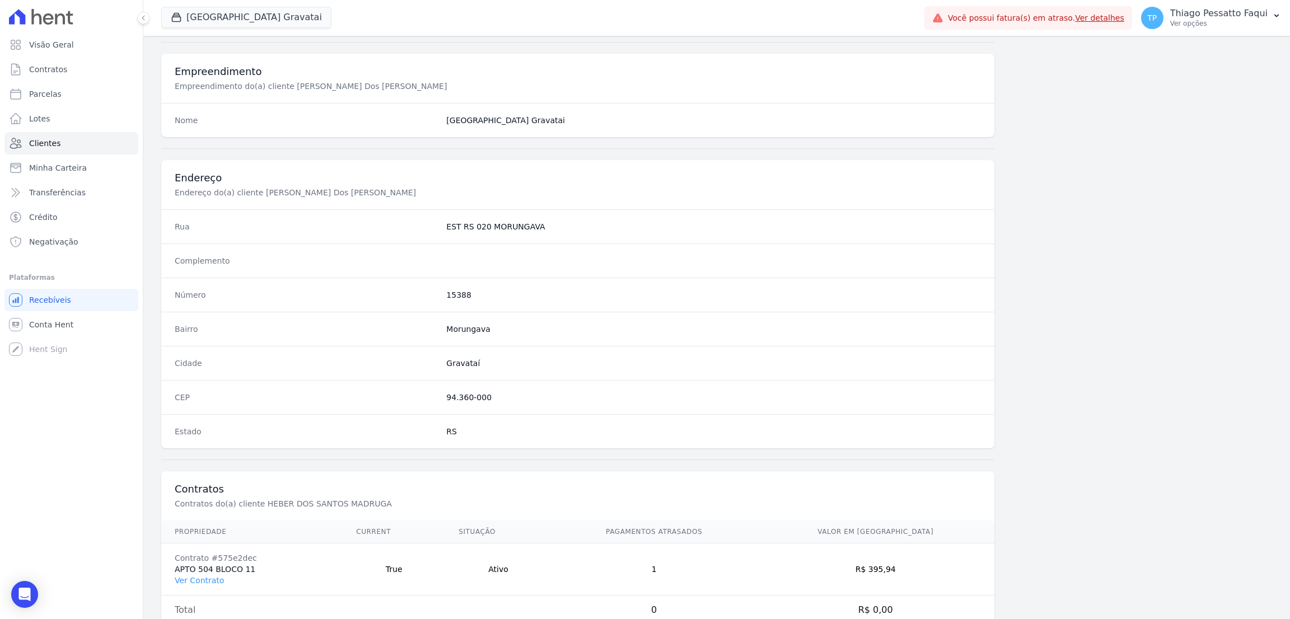
scroll to position [431, 0]
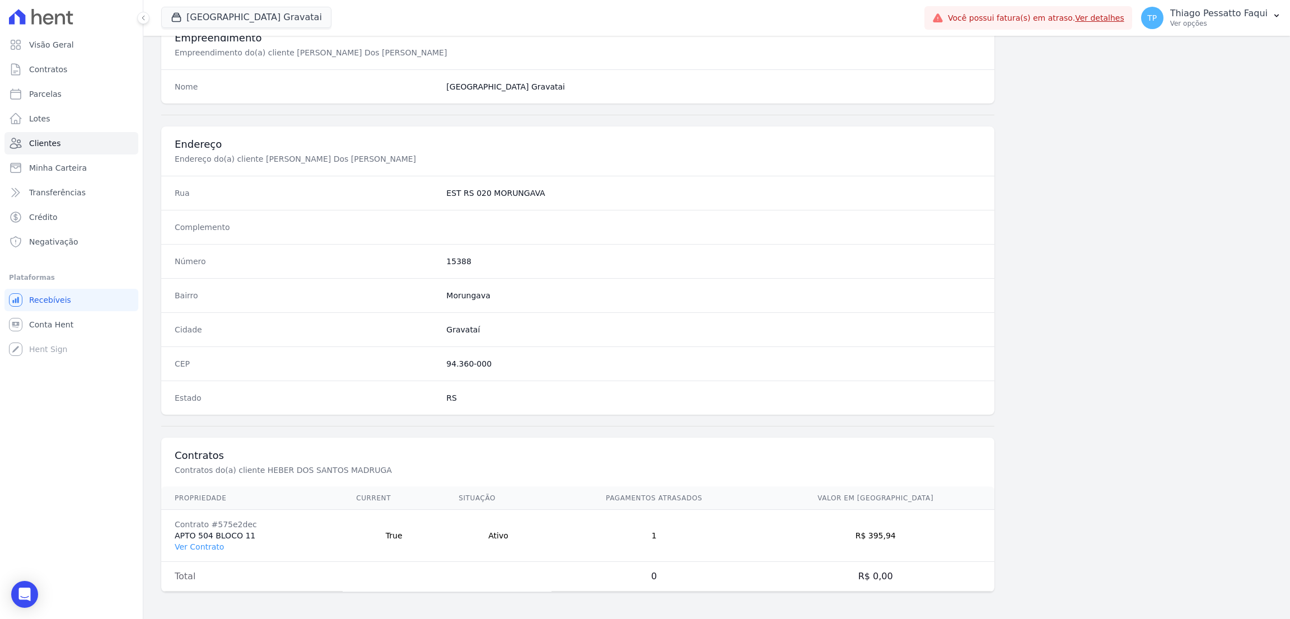
click at [207, 540] on td "Contrato #575e2dec APTO 504 BLOCO 11 Ver Contrato" at bounding box center [251, 536] width 181 height 52
click at [207, 549] on link "Ver Contrato" at bounding box center [199, 547] width 49 height 9
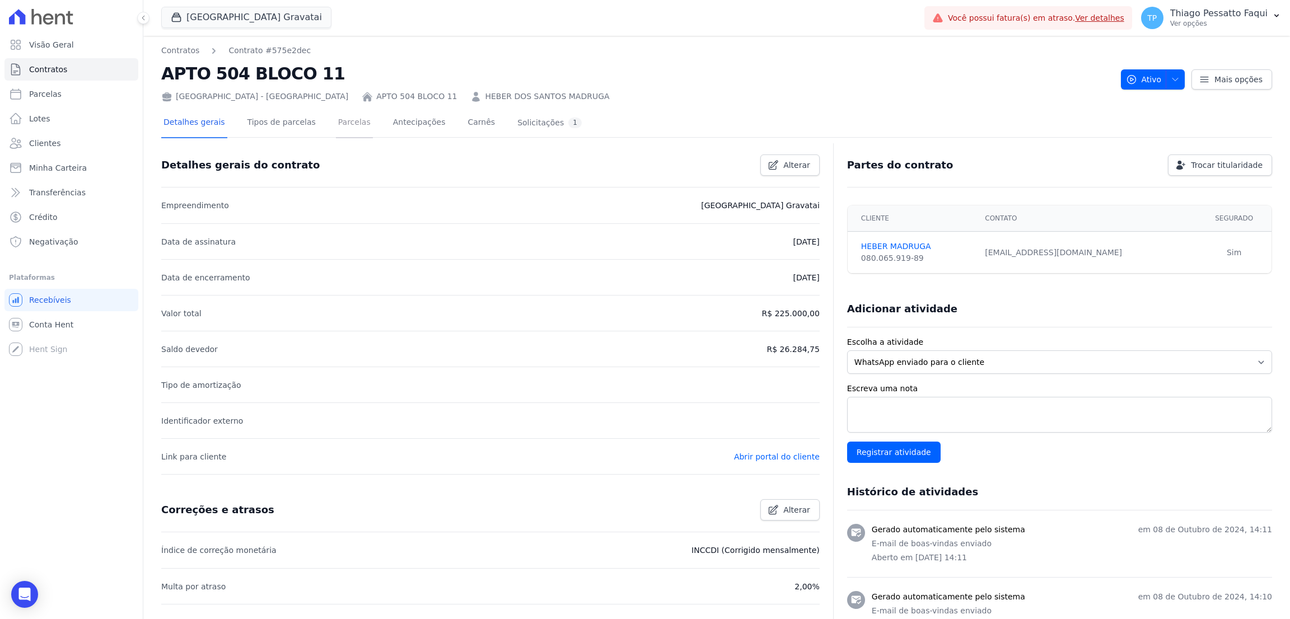
click at [354, 122] on link "Parcelas" at bounding box center [354, 124] width 37 height 30
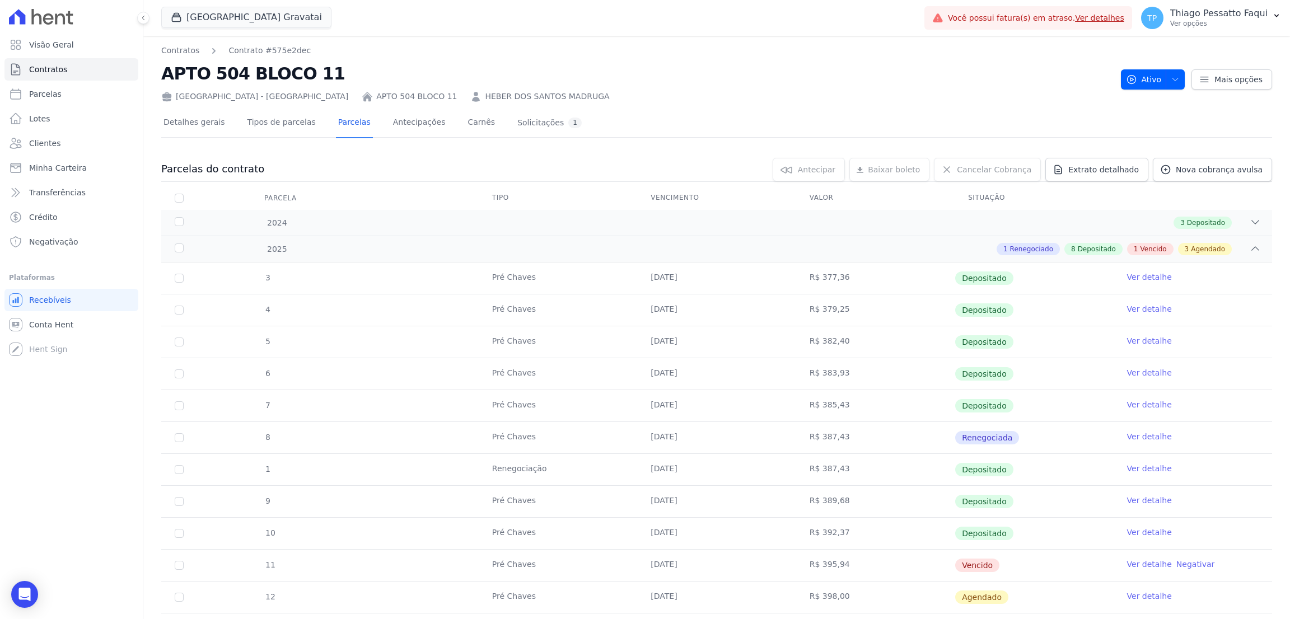
scroll to position [250, 0]
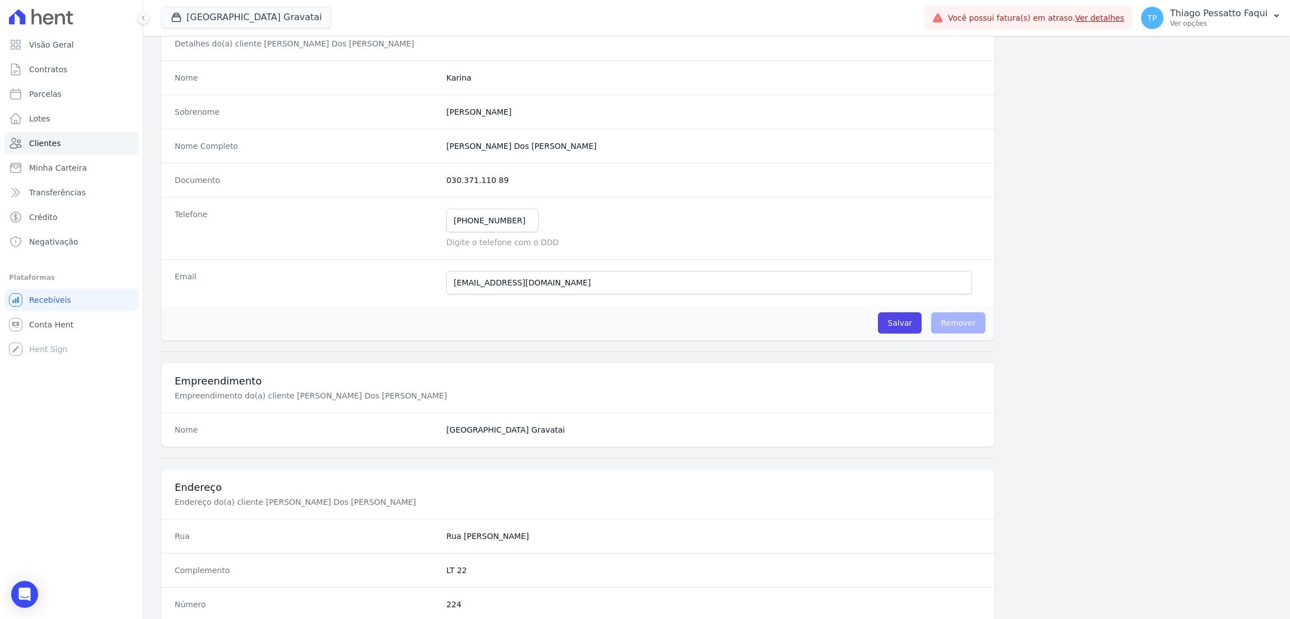
scroll to position [431, 0]
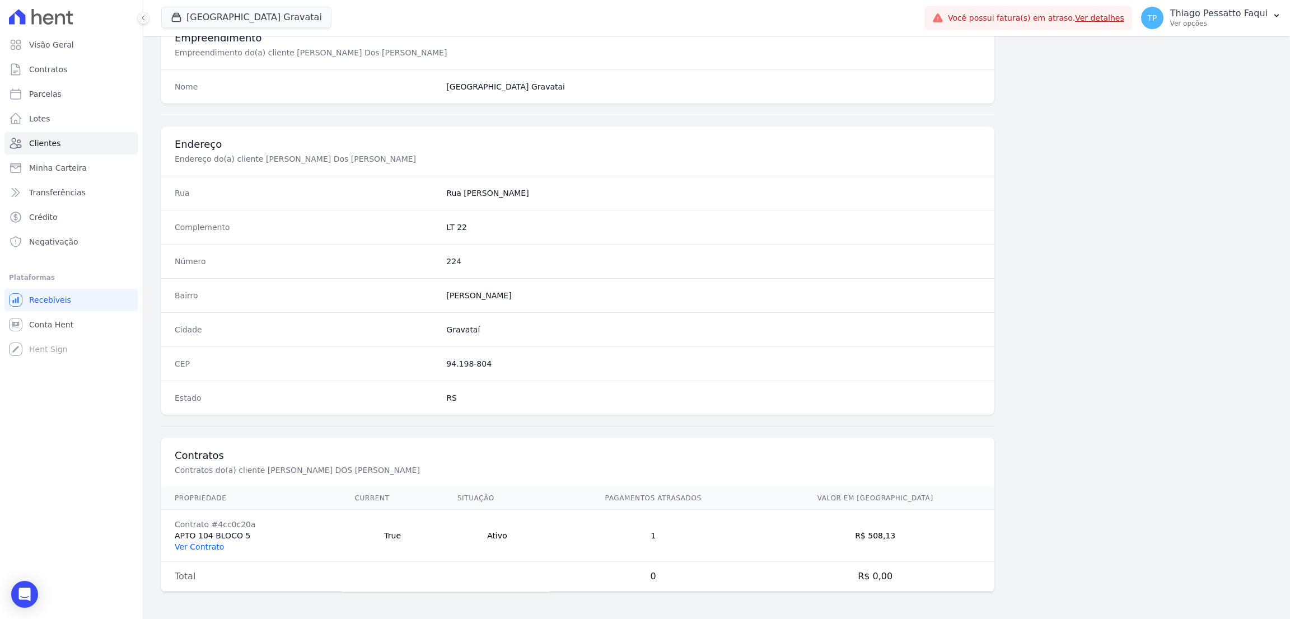
click at [211, 545] on link "Ver Contrato" at bounding box center [199, 547] width 49 height 9
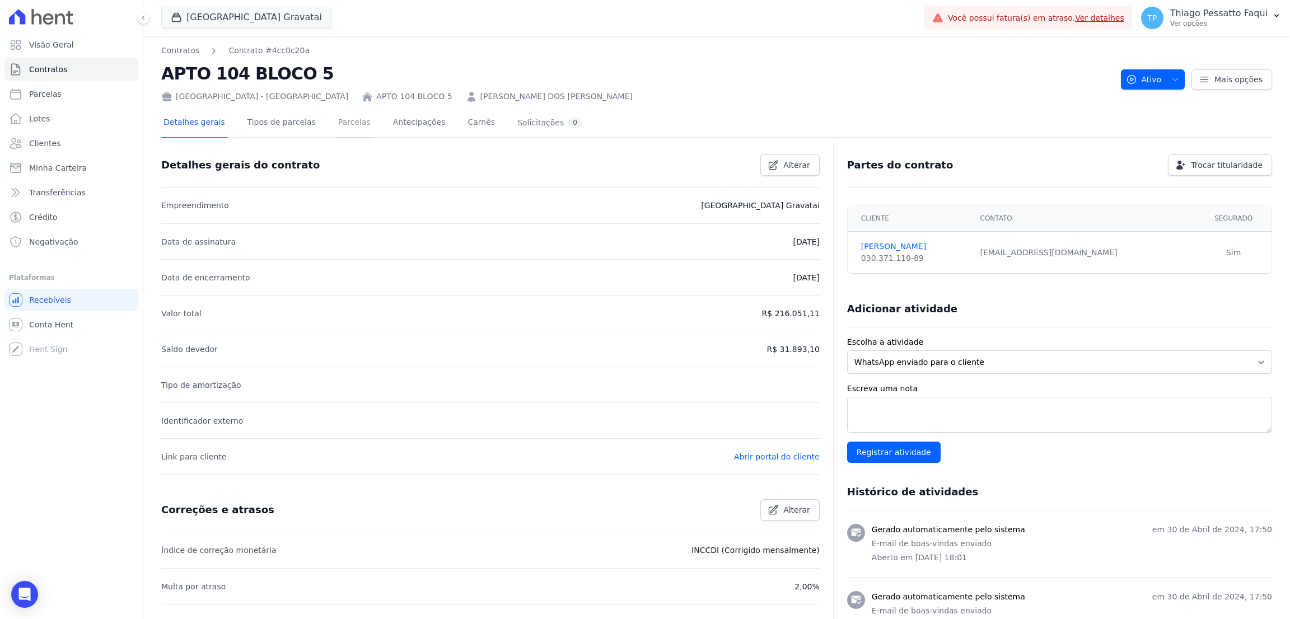
click at [342, 118] on link "Parcelas" at bounding box center [354, 124] width 37 height 30
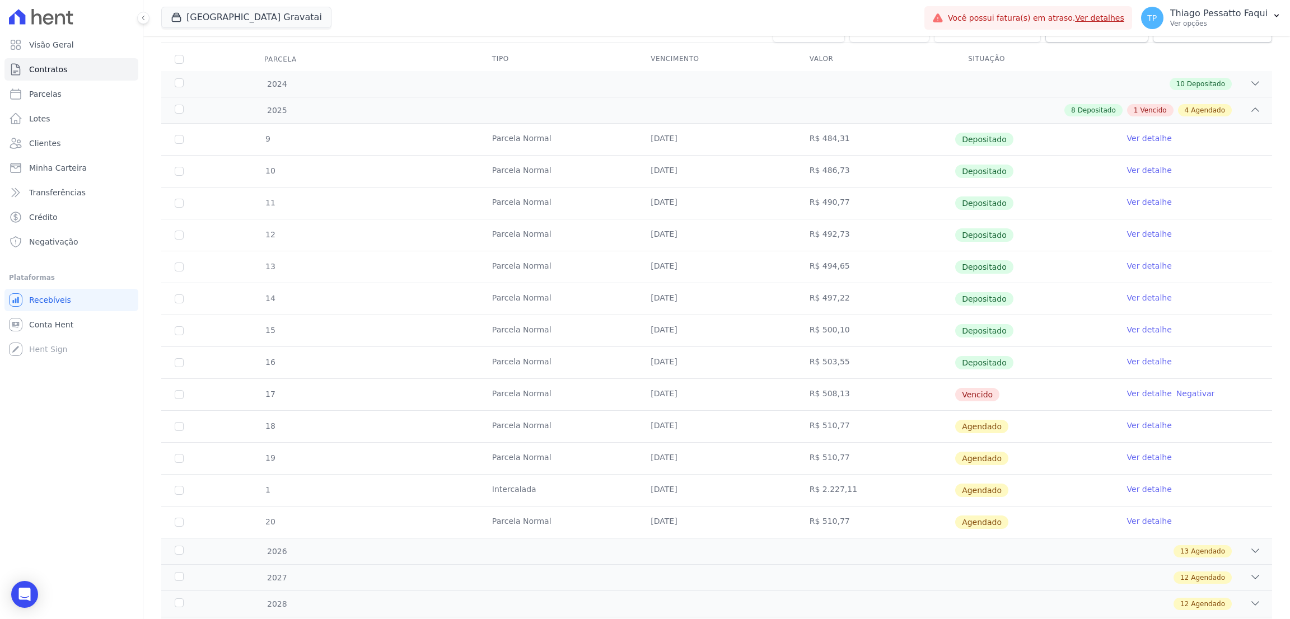
scroll to position [168, 0]
